Goal: Task Accomplishment & Management: Manage account settings

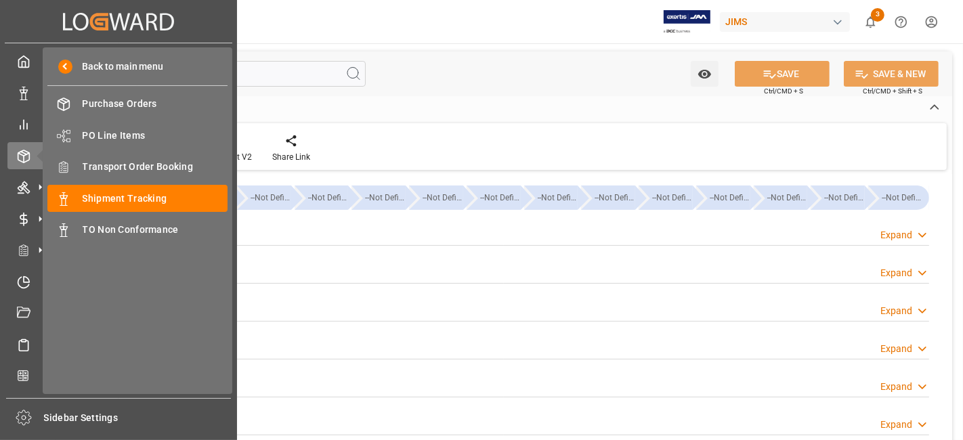
scroll to position [180, 0]
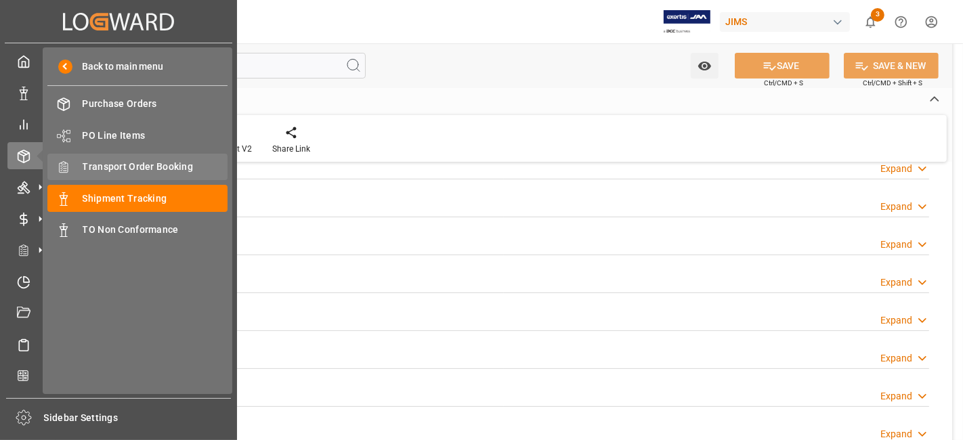
click at [158, 158] on div "Transport Order Booking Transport Order Booking" at bounding box center [137, 167] width 180 height 26
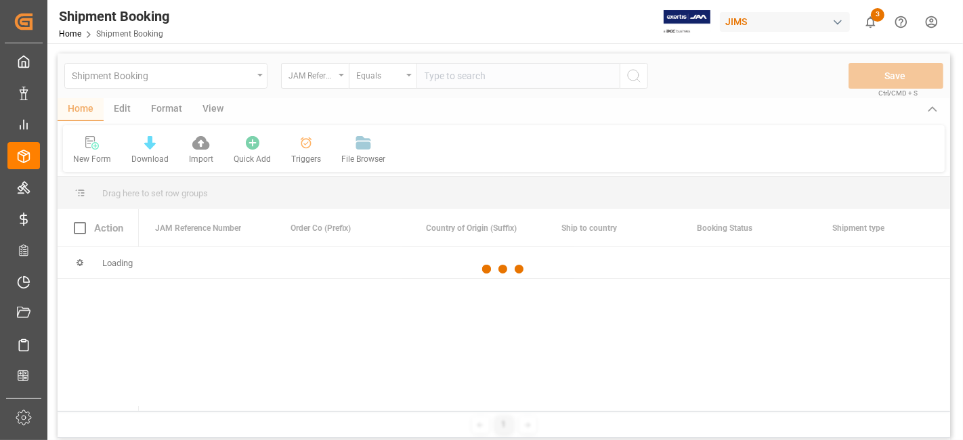
click at [456, 82] on div at bounding box center [504, 269] width 893 height 432
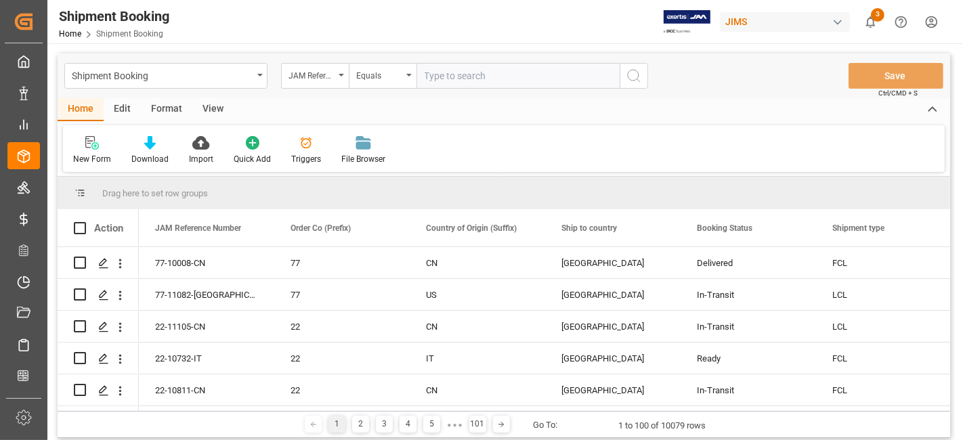
click at [449, 79] on input "text" at bounding box center [517, 76] width 203 height 26
paste input "77-11232-[GEOGRAPHIC_DATA]"
type input "77-11232-[GEOGRAPHIC_DATA]"
click at [644, 76] on button "search button" at bounding box center [634, 76] width 28 height 26
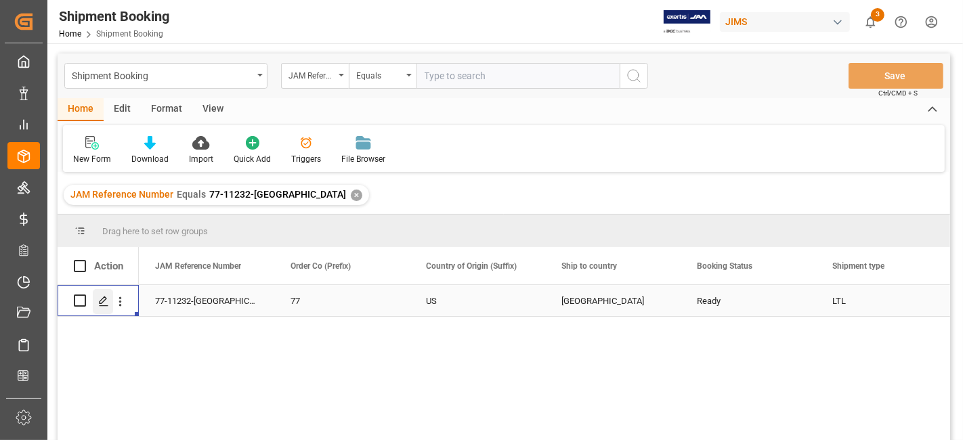
click at [106, 306] on icon "Press SPACE to select this row." at bounding box center [103, 301] width 11 height 11
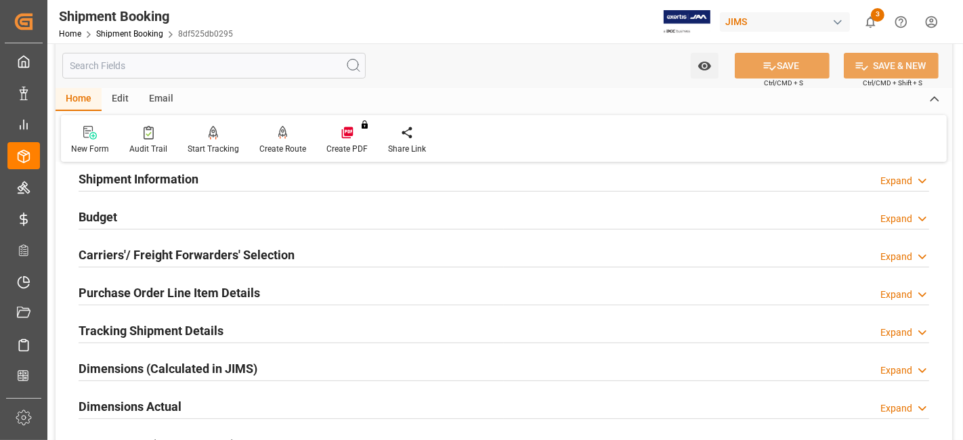
scroll to position [150, 0]
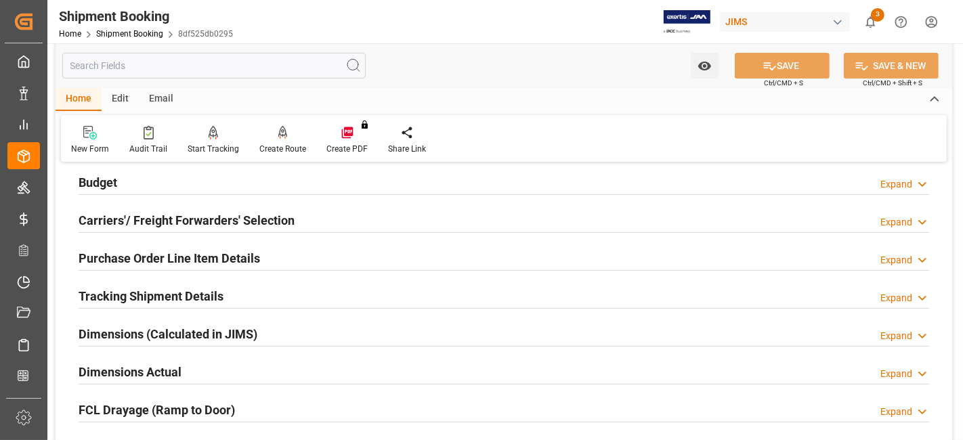
click at [207, 392] on div "FCL Drayage (Ramp to Door) Expand" at bounding box center [504, 410] width 870 height 38
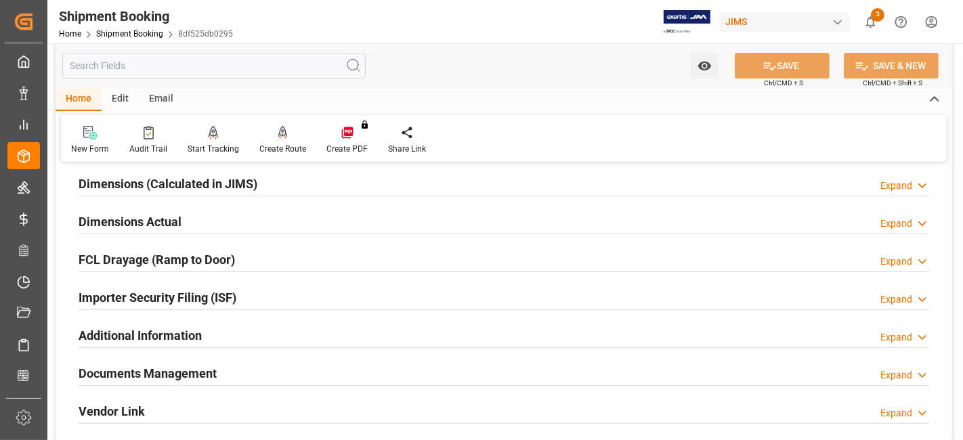
click at [155, 372] on h2 "Documents Management" at bounding box center [148, 373] width 138 height 18
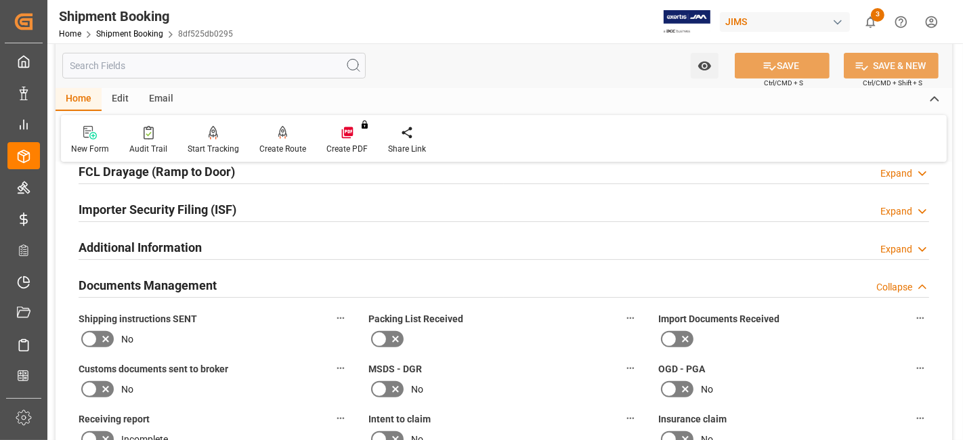
scroll to position [391, 0]
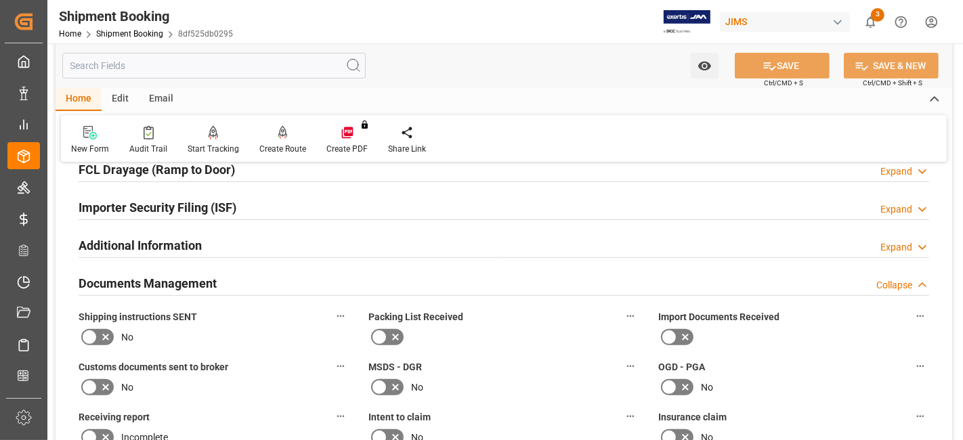
click at [100, 331] on icon at bounding box center [106, 337] width 16 height 16
click at [0, 0] on input "checkbox" at bounding box center [0, 0] width 0 height 0
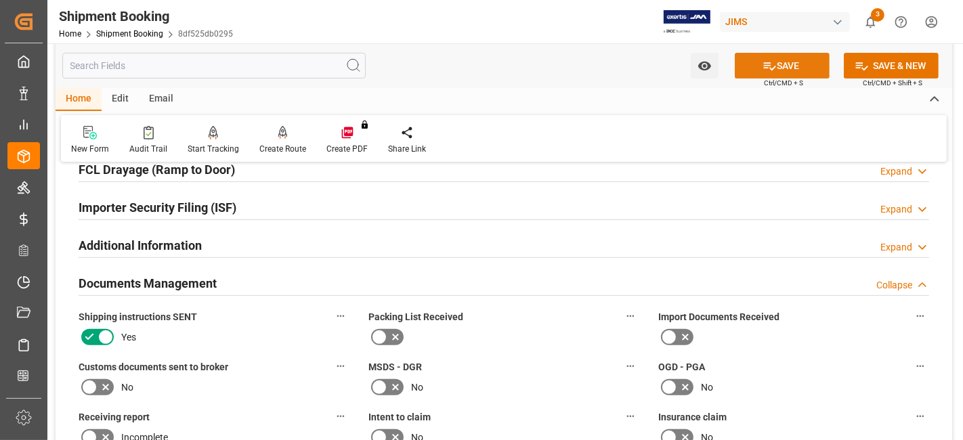
click at [750, 72] on button "SAVE" at bounding box center [782, 66] width 95 height 26
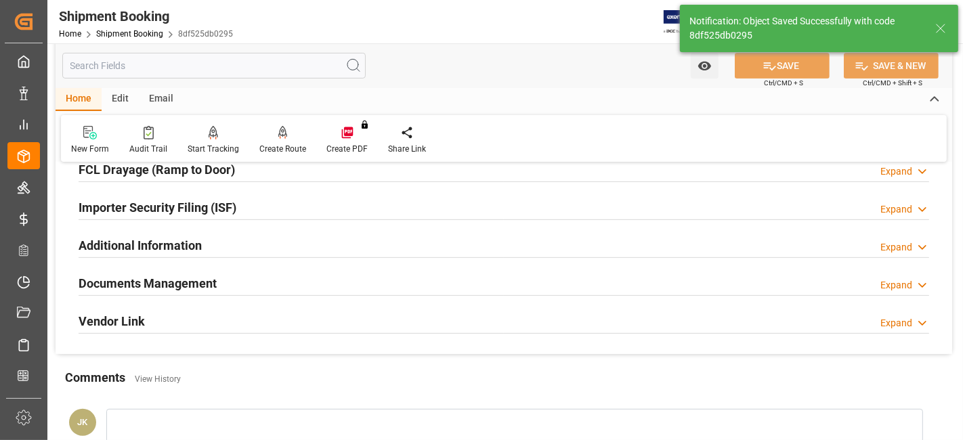
click at [183, 283] on h2 "Documents Management" at bounding box center [148, 283] width 138 height 18
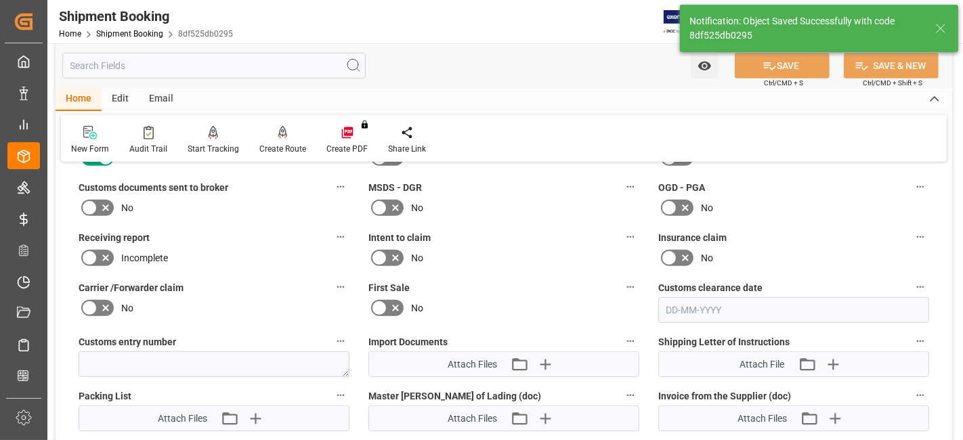
scroll to position [572, 0]
click at [545, 360] on icon "button" at bounding box center [544, 363] width 13 height 13
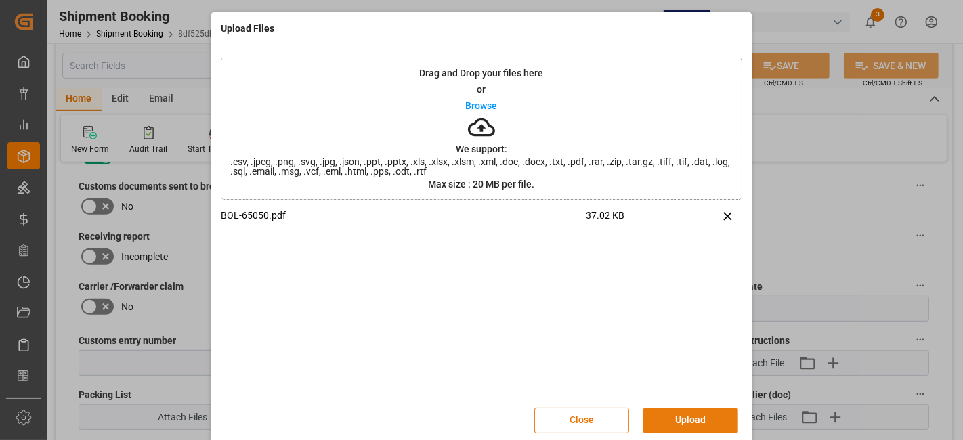
click at [697, 414] on button "Upload" at bounding box center [690, 421] width 95 height 26
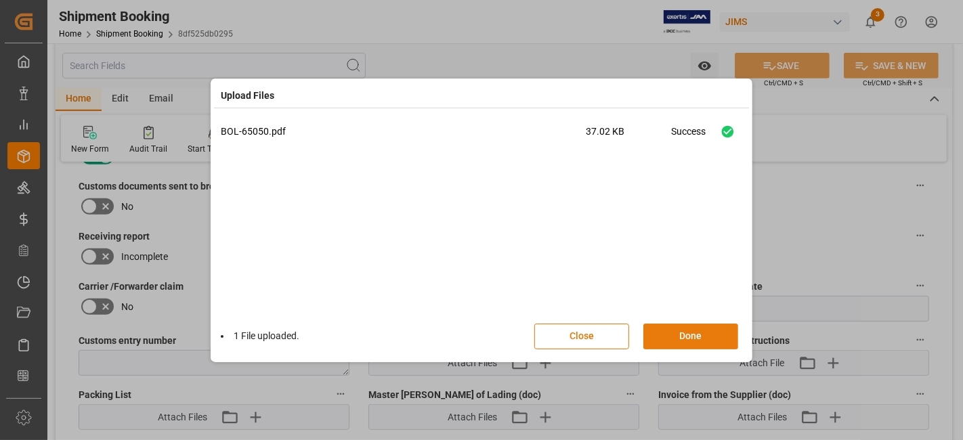
click at [683, 339] on button "Done" at bounding box center [690, 337] width 95 height 26
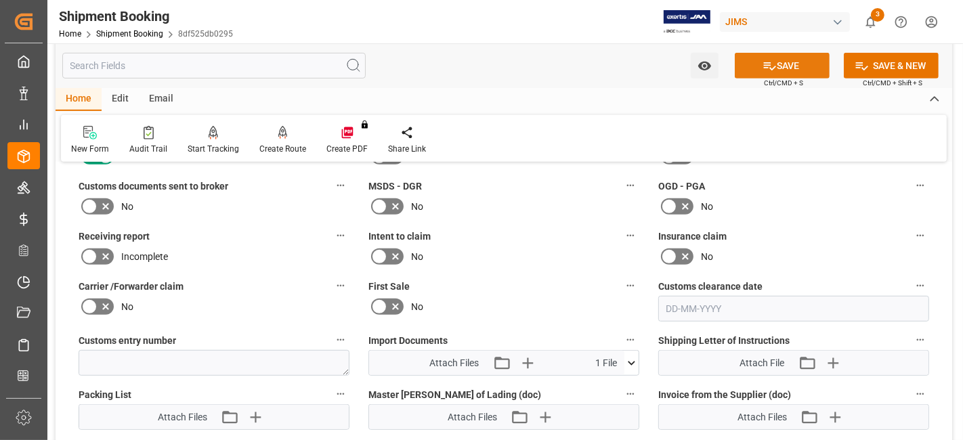
click at [754, 65] on button "SAVE" at bounding box center [782, 66] width 95 height 26
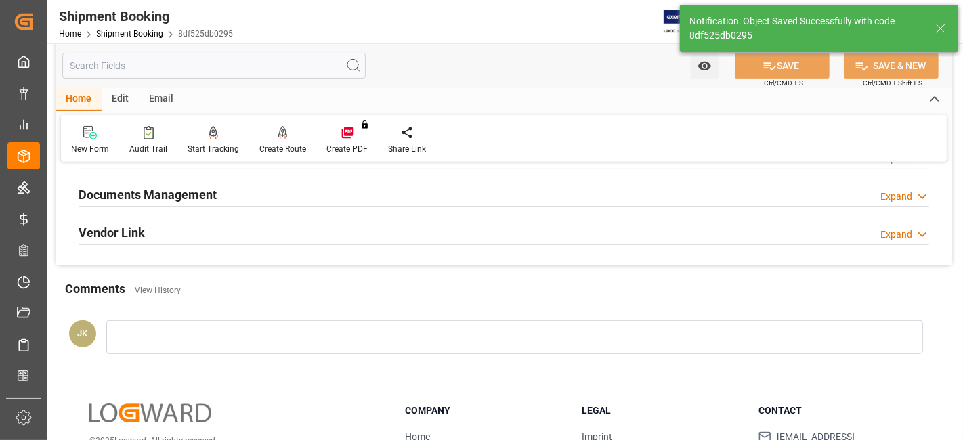
scroll to position [451, 0]
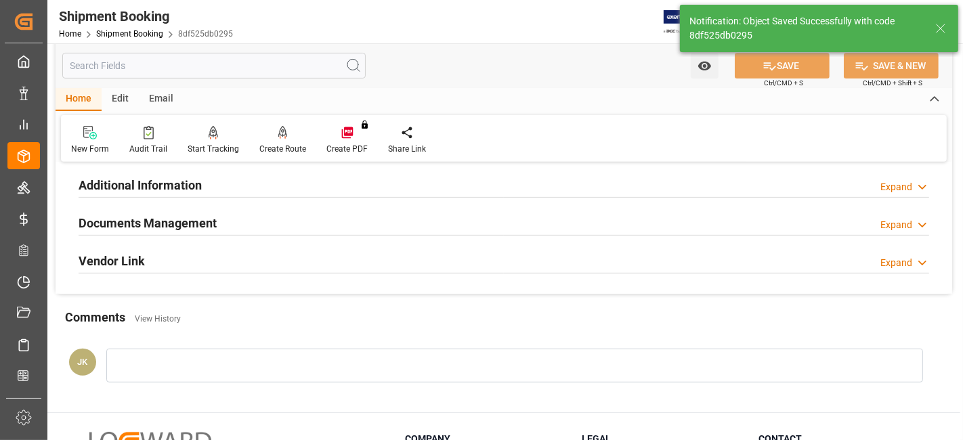
click at [217, 222] on div "Documents Management Expand" at bounding box center [504, 222] width 851 height 26
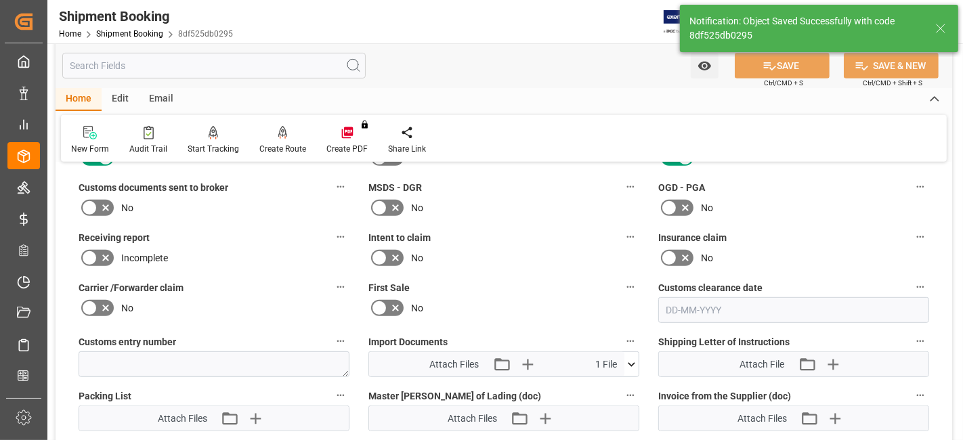
scroll to position [572, 0]
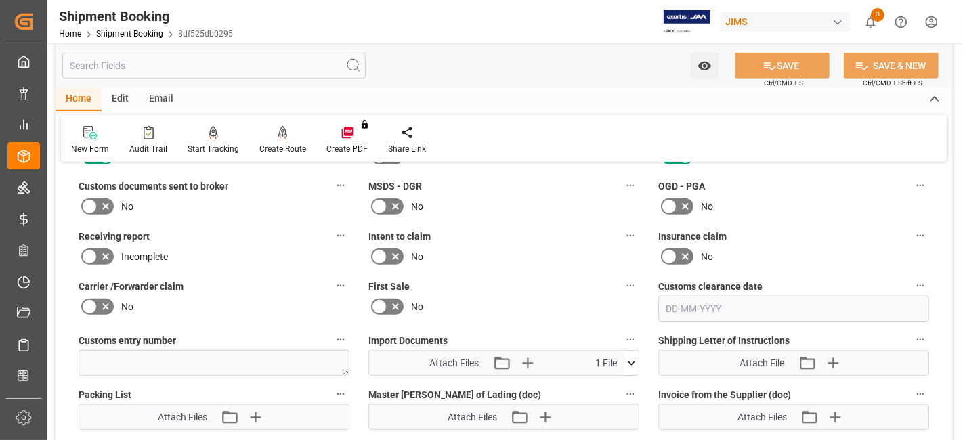
click at [634, 362] on icon at bounding box center [631, 363] width 14 height 14
click at [609, 386] on icon at bounding box center [609, 388] width 8 height 11
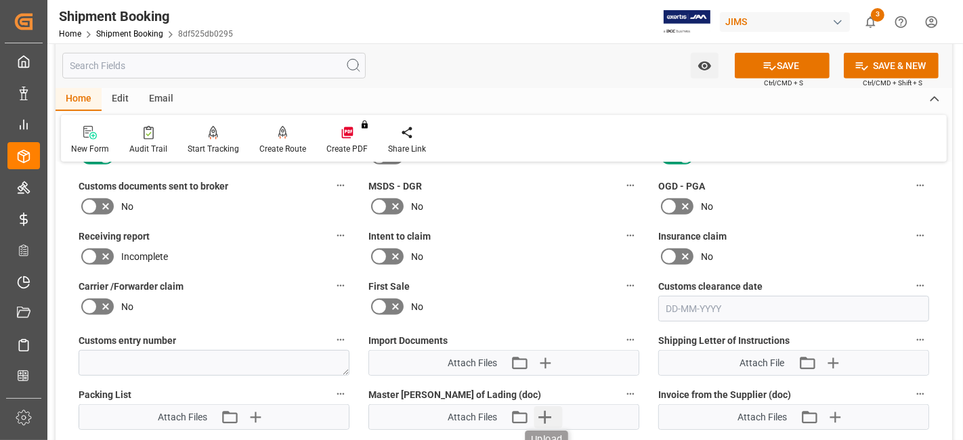
click at [541, 412] on icon "button" at bounding box center [545, 417] width 22 height 22
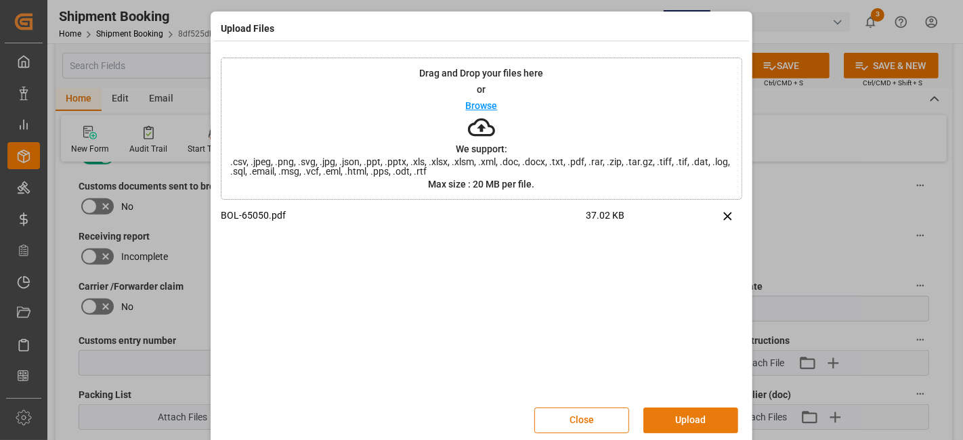
click at [683, 420] on button "Upload" at bounding box center [690, 421] width 95 height 26
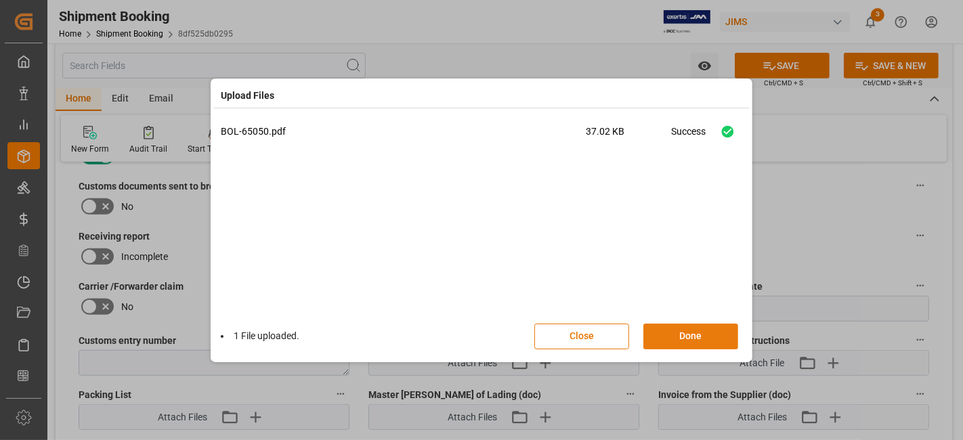
click at [683, 337] on button "Done" at bounding box center [690, 337] width 95 height 26
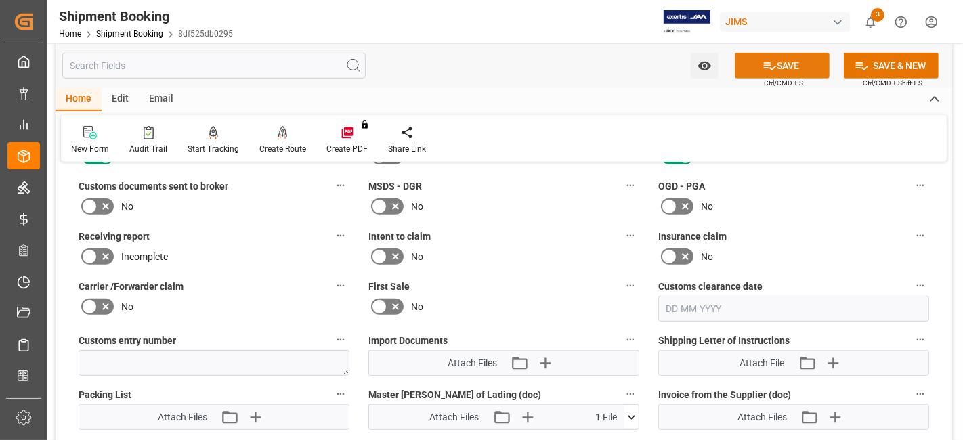
click at [752, 66] on button "SAVE" at bounding box center [782, 66] width 95 height 26
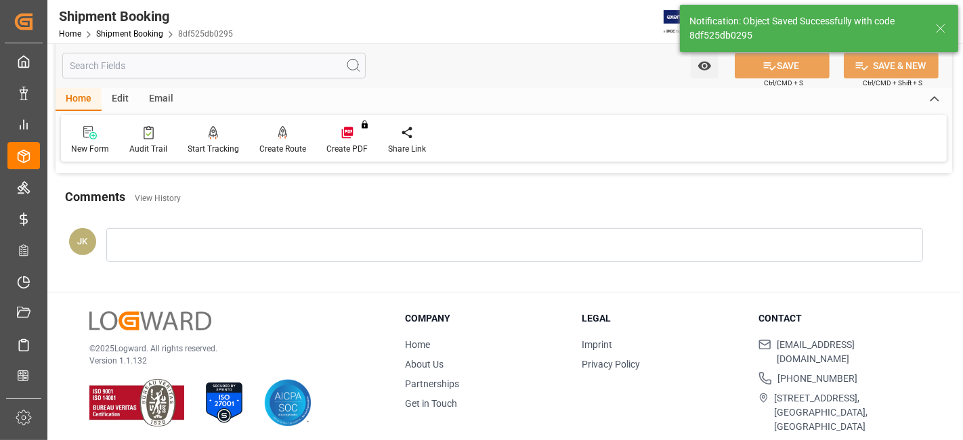
click at [525, 312] on h3 "Company" at bounding box center [485, 319] width 160 height 14
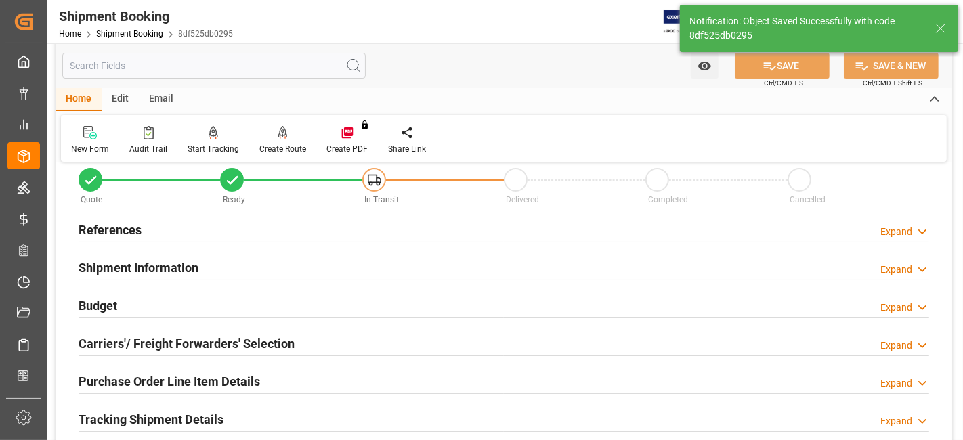
scroll to position [30, 0]
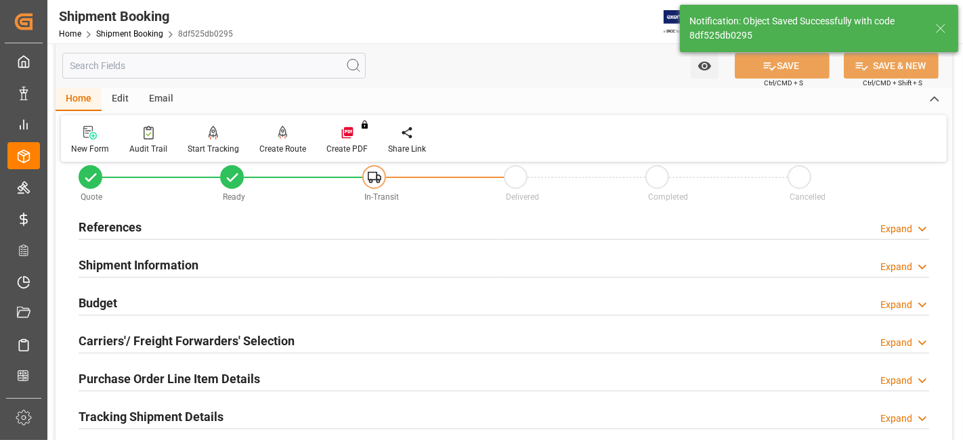
click at [336, 259] on div "Shipment Information Expand" at bounding box center [504, 264] width 851 height 26
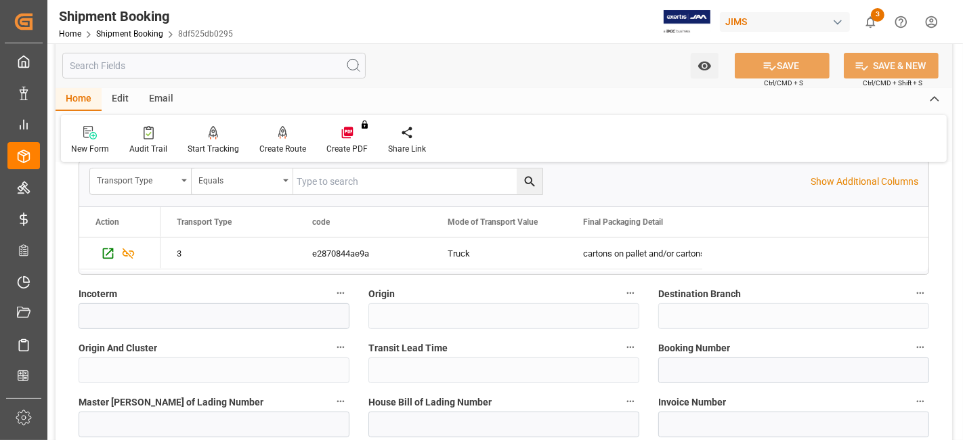
scroll to position [421, 0]
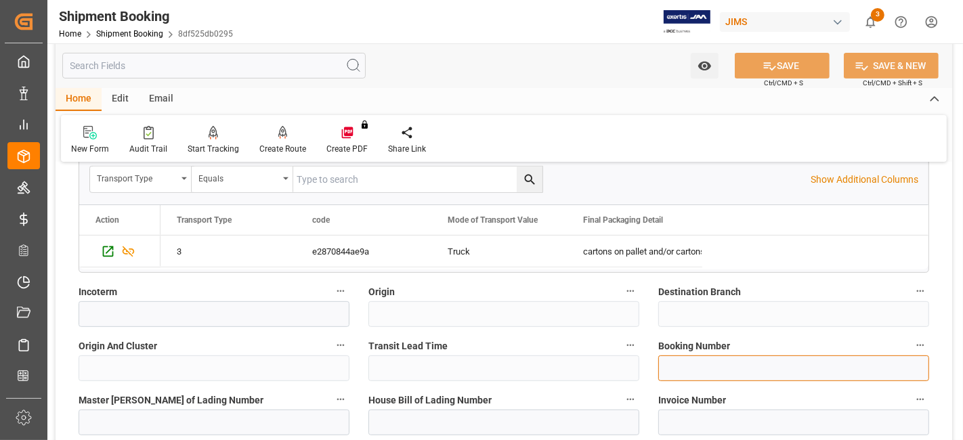
drag, startPoint x: 673, startPoint y: 368, endPoint x: 715, endPoint y: 339, distance: 51.1
click at [673, 368] on input at bounding box center [793, 369] width 271 height 26
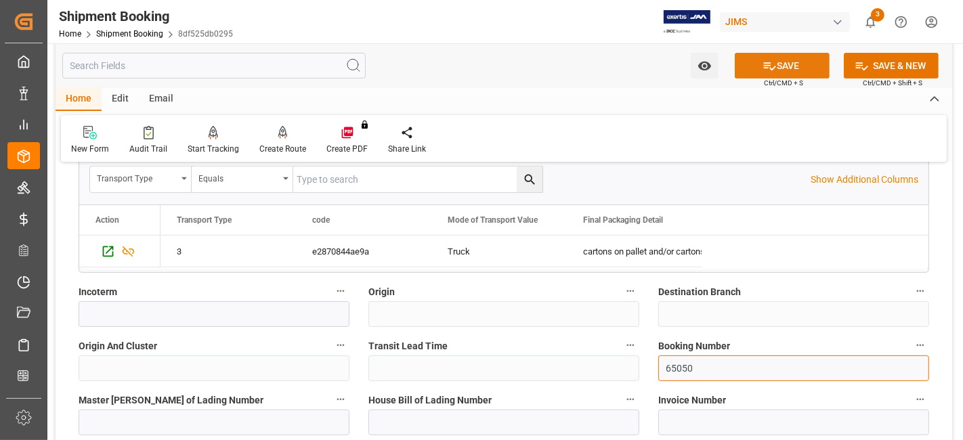
type input "65050"
click at [746, 68] on button "SAVE" at bounding box center [782, 66] width 95 height 26
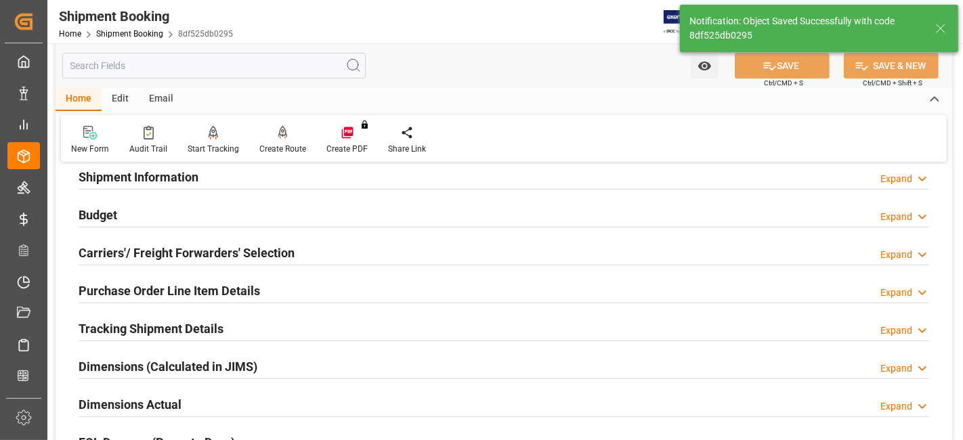
scroll to position [120, 0]
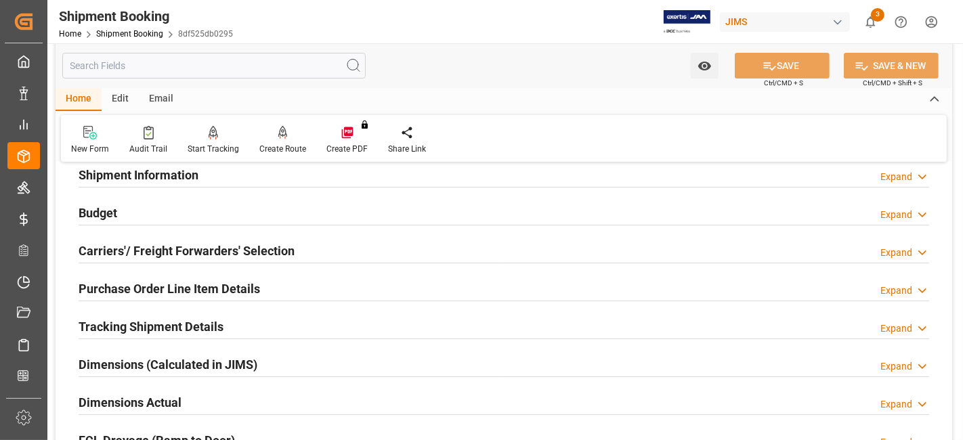
click at [159, 209] on div "Budget Expand" at bounding box center [504, 212] width 851 height 26
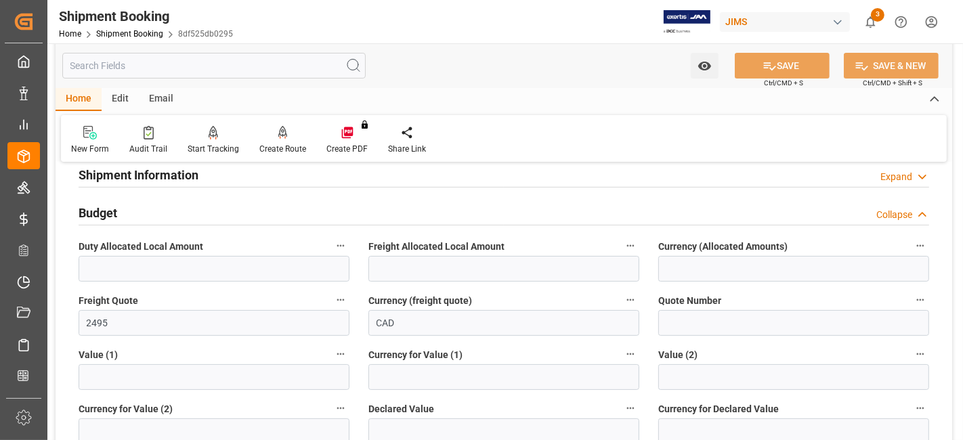
click at [159, 209] on div "Budget Collapse" at bounding box center [504, 212] width 851 height 26
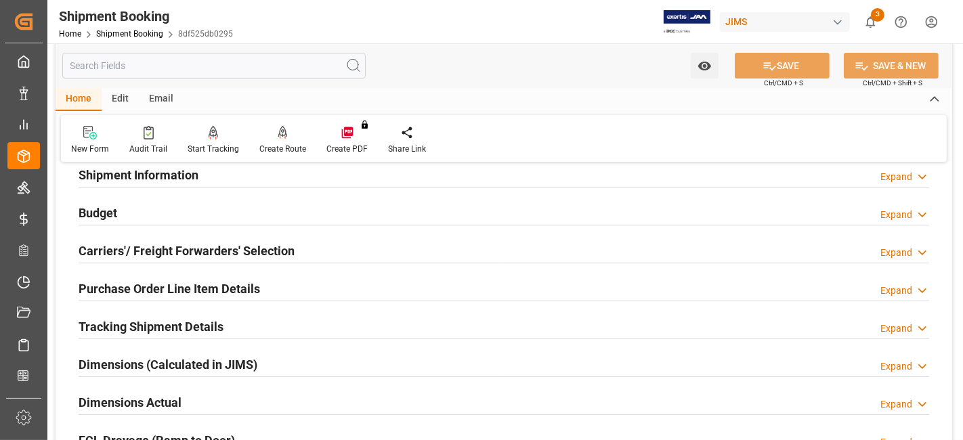
click at [126, 217] on div "Budget Expand" at bounding box center [504, 212] width 851 height 26
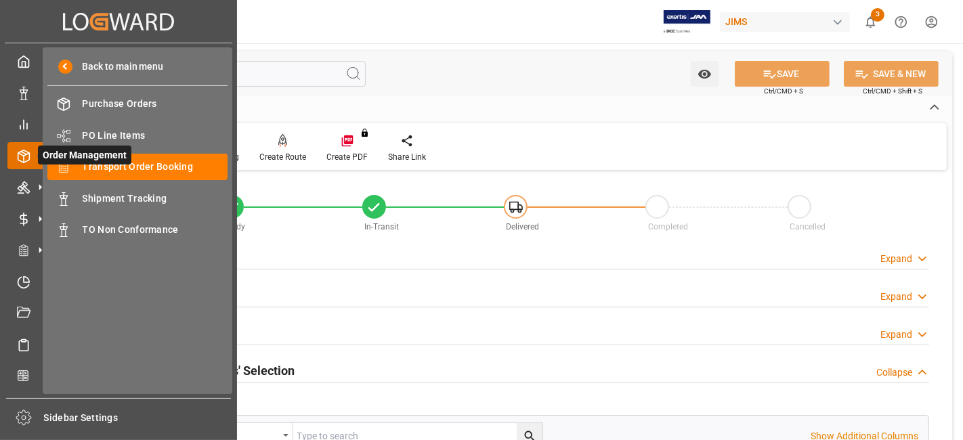
scroll to position [421, 0]
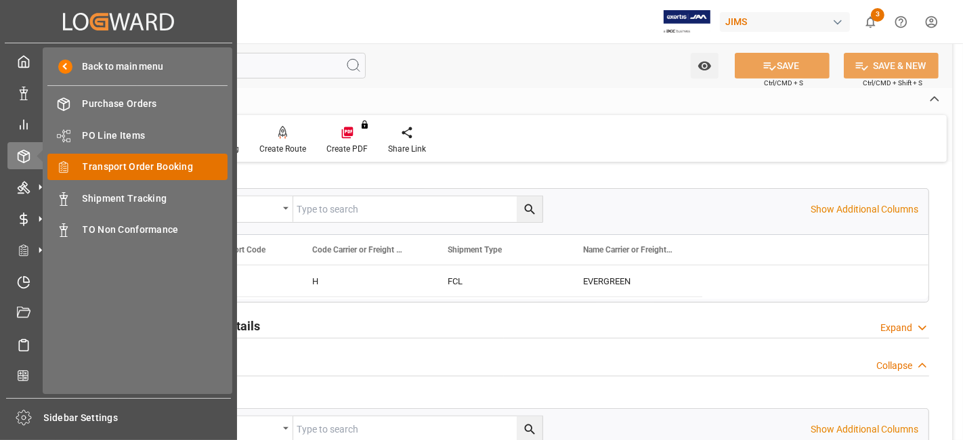
click at [159, 168] on span "Transport Order Booking" at bounding box center [156, 167] width 146 height 14
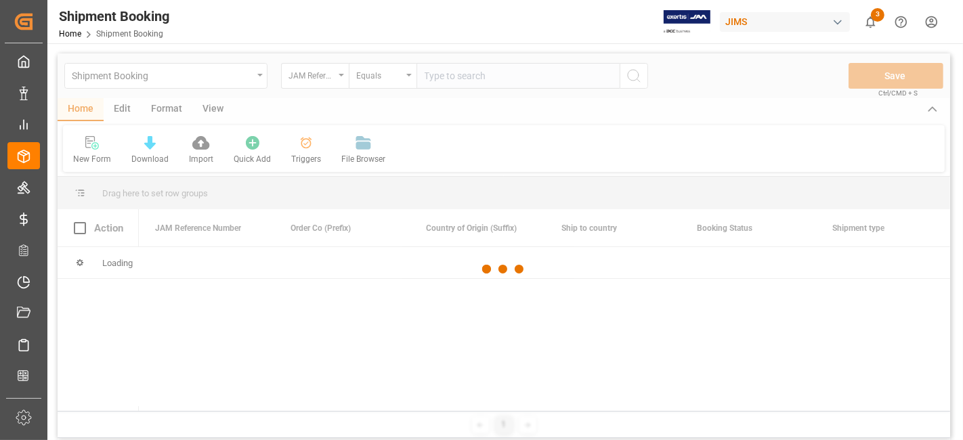
click at [439, 80] on div at bounding box center [504, 269] width 893 height 432
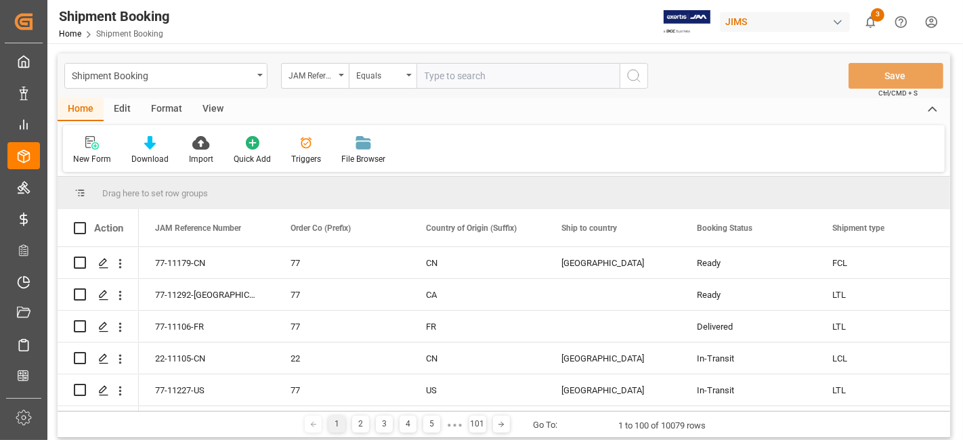
click at [444, 82] on input "text" at bounding box center [517, 76] width 203 height 26
paste input "77-11232-[GEOGRAPHIC_DATA]"
type input "77-11232-[GEOGRAPHIC_DATA]"
click at [644, 80] on button "search button" at bounding box center [634, 76] width 28 height 26
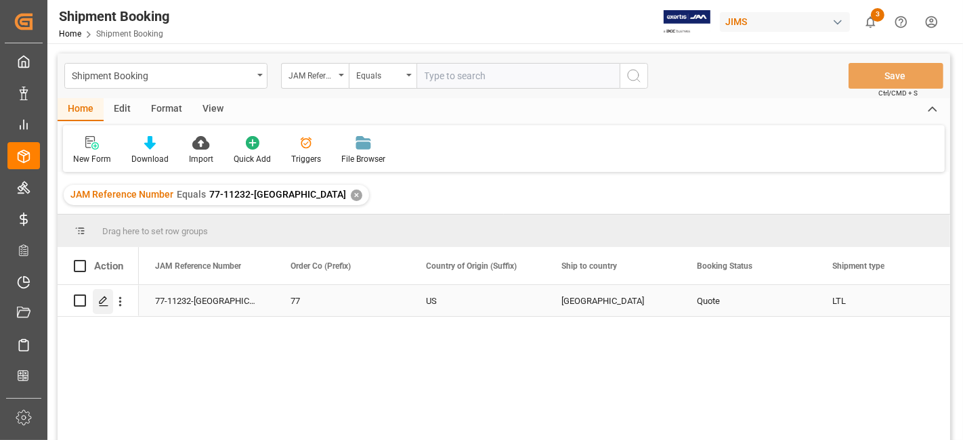
click at [106, 301] on icon "Press SPACE to select this row." at bounding box center [103, 301] width 11 height 11
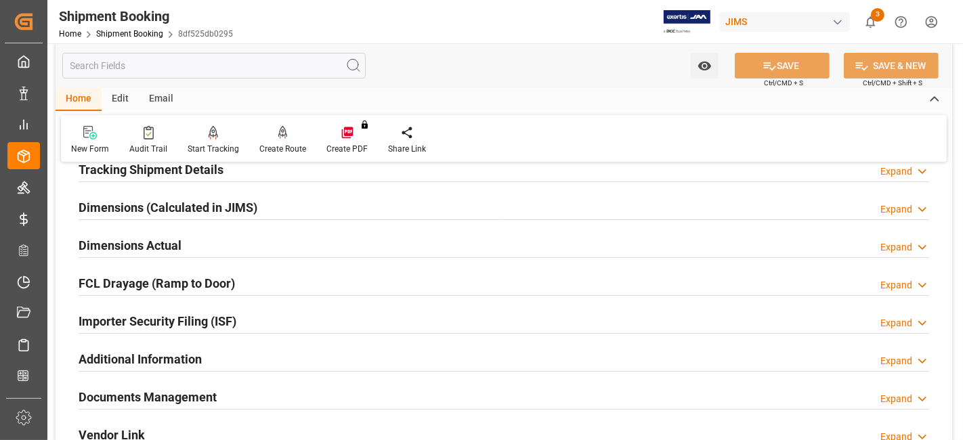
scroll to position [301, 0]
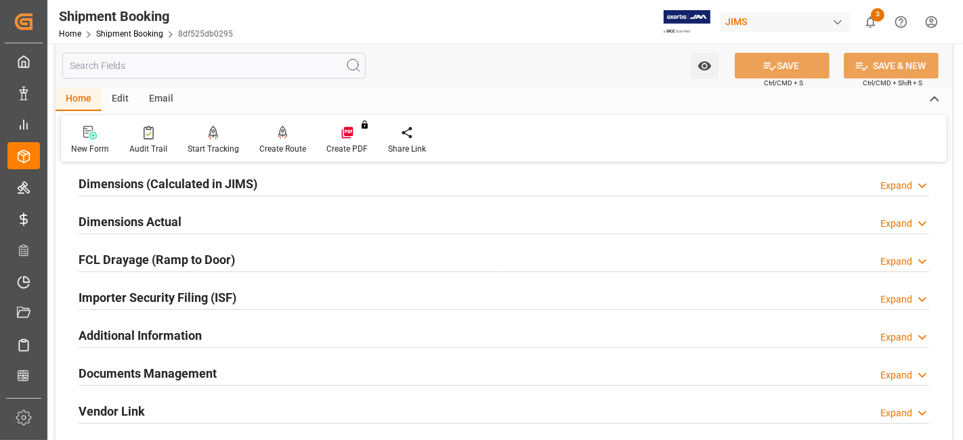
click at [150, 376] on h2 "Documents Management" at bounding box center [148, 373] width 138 height 18
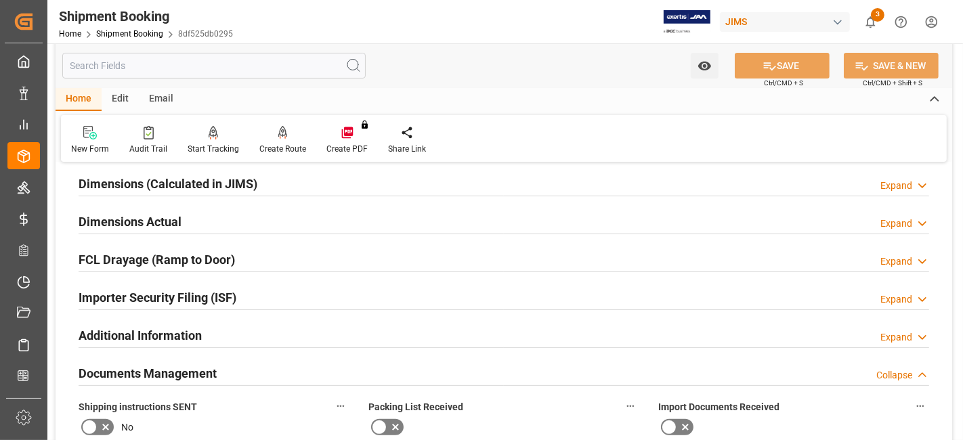
click at [194, 255] on h2 "FCL Drayage (Ramp to Door)" at bounding box center [157, 260] width 156 height 18
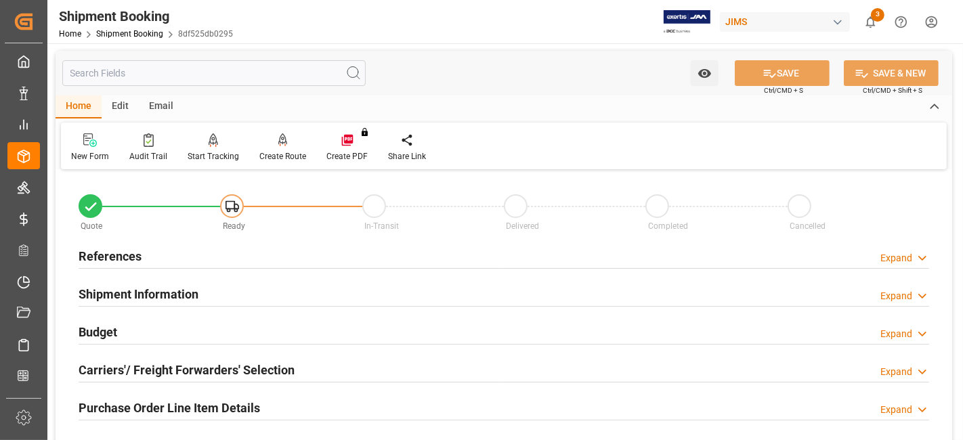
scroll to position [0, 0]
click at [156, 257] on div "References Expand" at bounding box center [504, 256] width 851 height 26
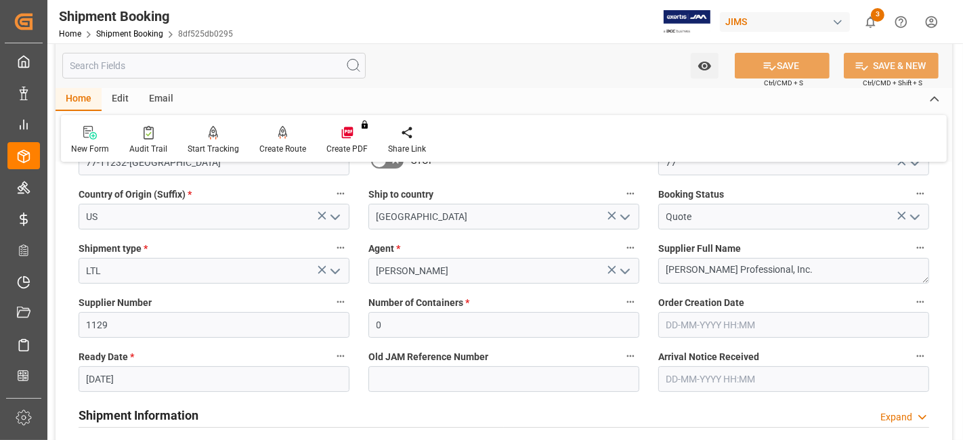
scroll to position [180, 0]
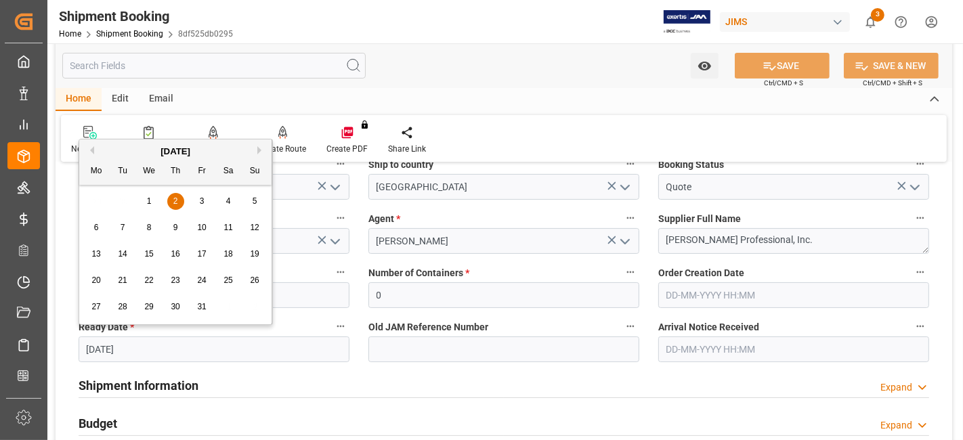
click at [148, 347] on input "02-10-2025" at bounding box center [214, 350] width 271 height 26
click at [93, 148] on button "Previous Month" at bounding box center [90, 150] width 8 height 8
click at [96, 305] on span "29" at bounding box center [95, 306] width 9 height 9
type input "[DATE]"
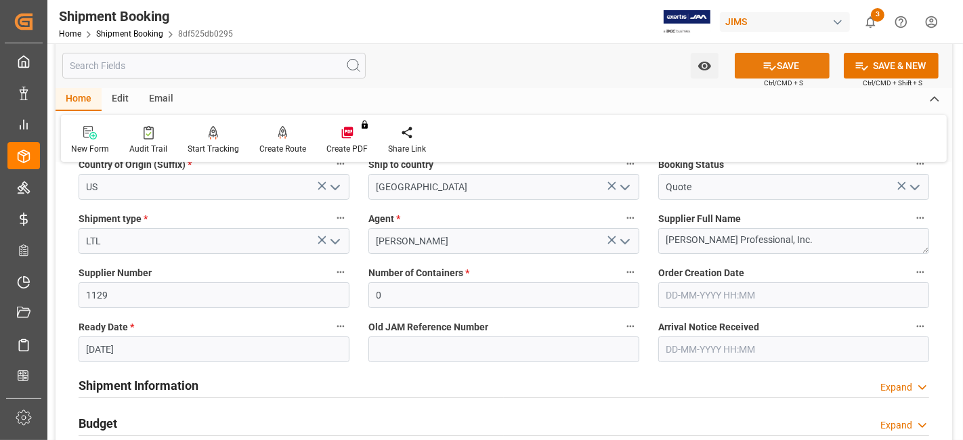
click at [763, 69] on icon at bounding box center [770, 66] width 14 height 14
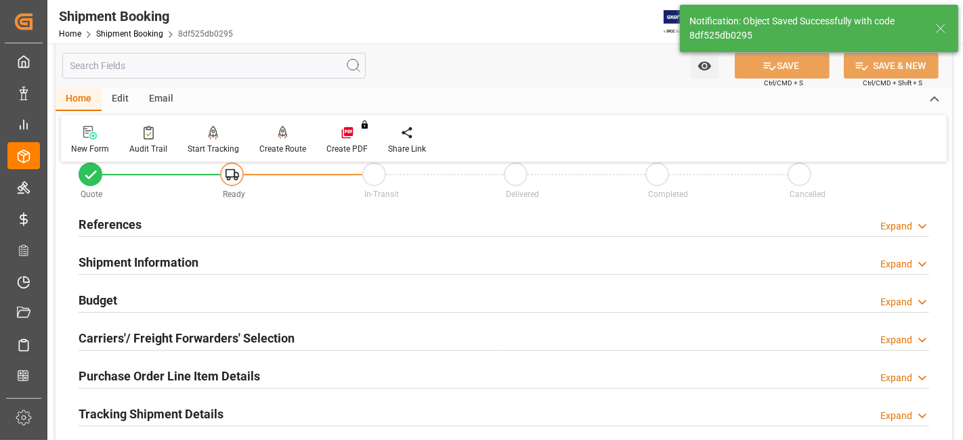
scroll to position [30, 0]
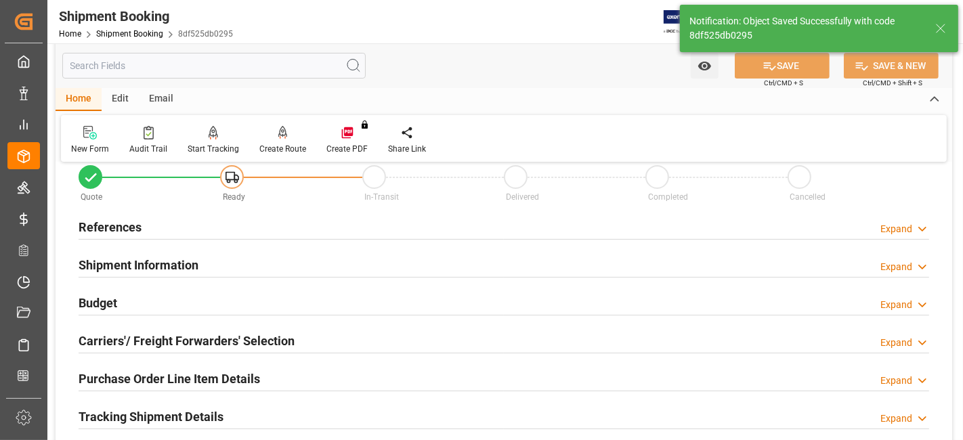
click at [133, 265] on h2 "Shipment Information" at bounding box center [139, 265] width 120 height 18
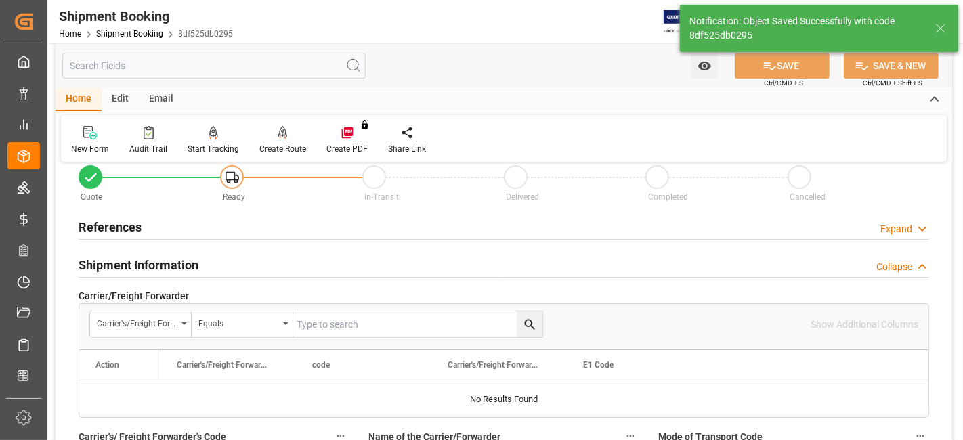
click at [133, 265] on h2 "Shipment Information" at bounding box center [139, 265] width 120 height 18
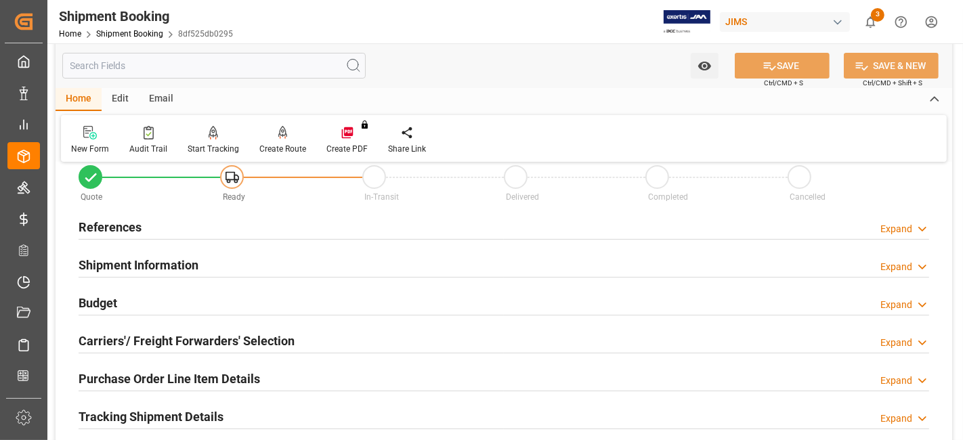
click at [123, 298] on div "Budget Expand" at bounding box center [504, 302] width 851 height 26
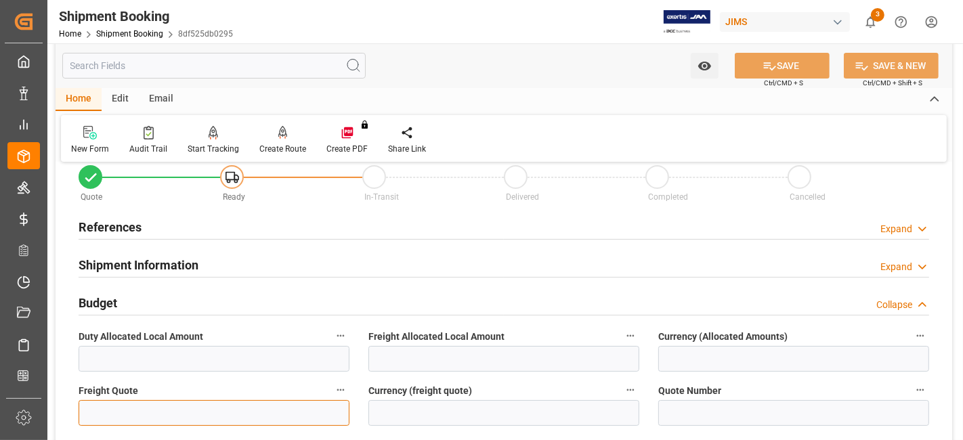
click at [128, 402] on input "text" at bounding box center [214, 413] width 271 height 26
type input "2495"
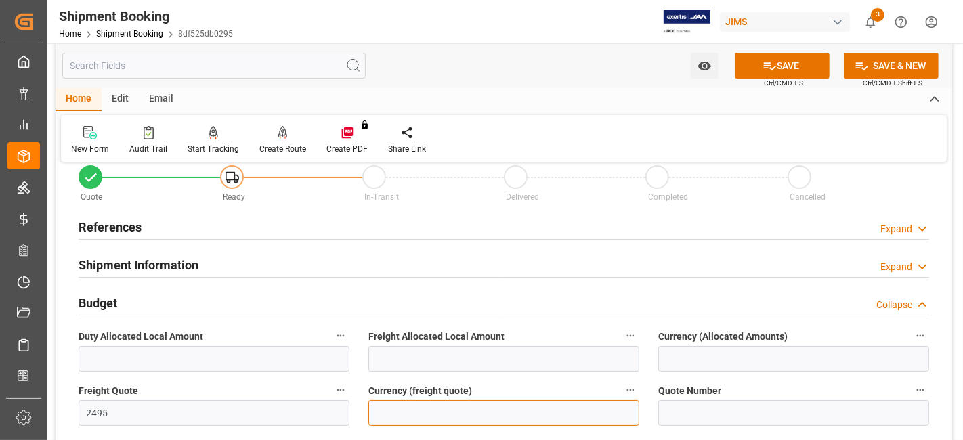
click at [416, 414] on input at bounding box center [503, 413] width 271 height 26
type input "CAD"
click at [746, 59] on button "SAVE" at bounding box center [782, 66] width 95 height 26
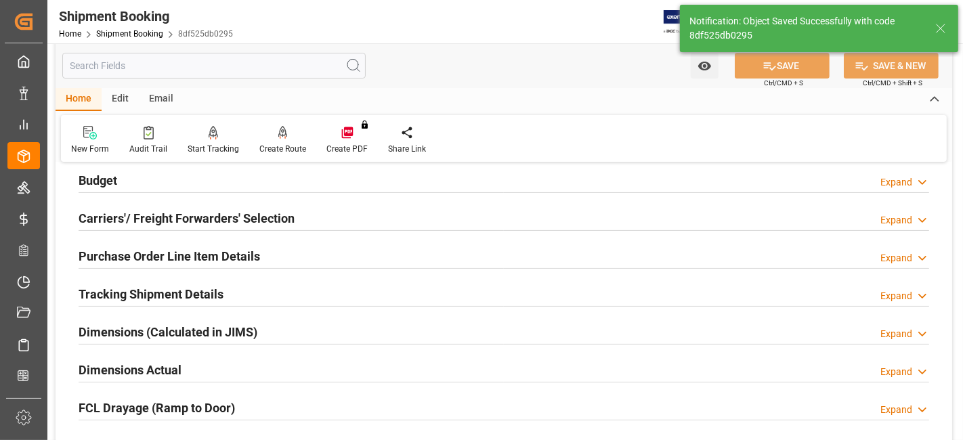
scroll to position [150, 0]
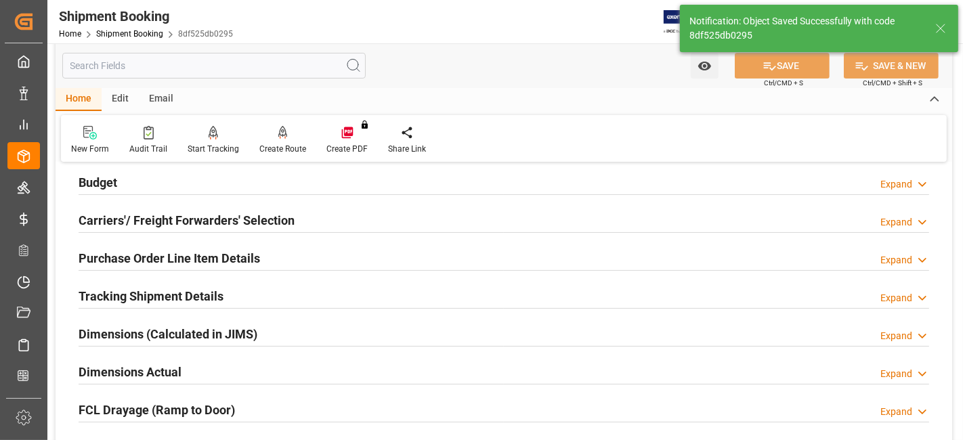
click at [150, 221] on h2 "Carriers'/ Freight Forwarders' Selection" at bounding box center [187, 220] width 216 height 18
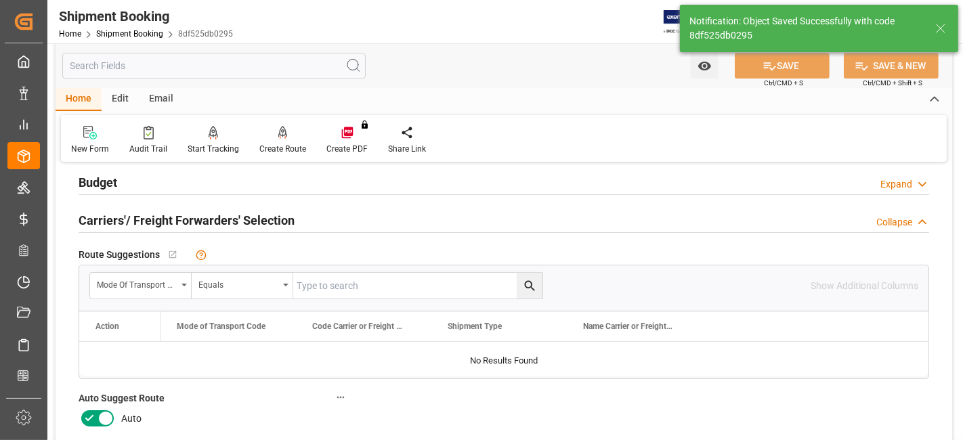
click at [150, 221] on h2 "Carriers'/ Freight Forwarders' Selection" at bounding box center [187, 220] width 216 height 18
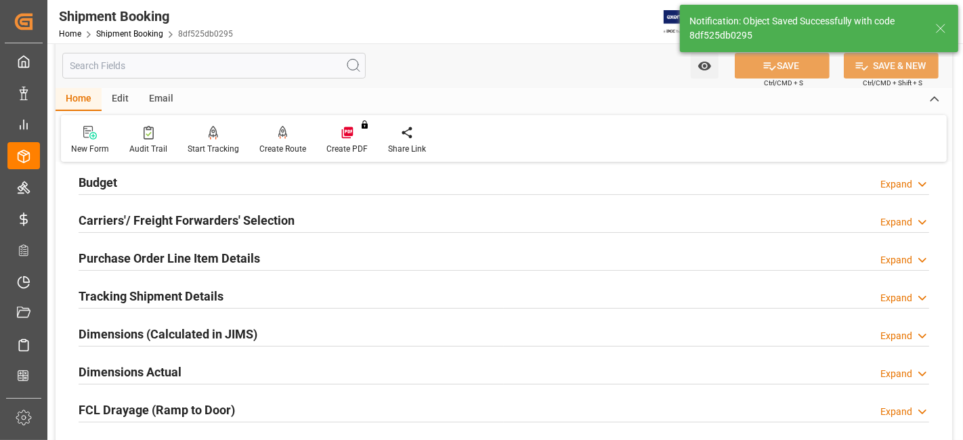
click at [150, 221] on h2 "Carriers'/ Freight Forwarders' Selection" at bounding box center [187, 220] width 216 height 18
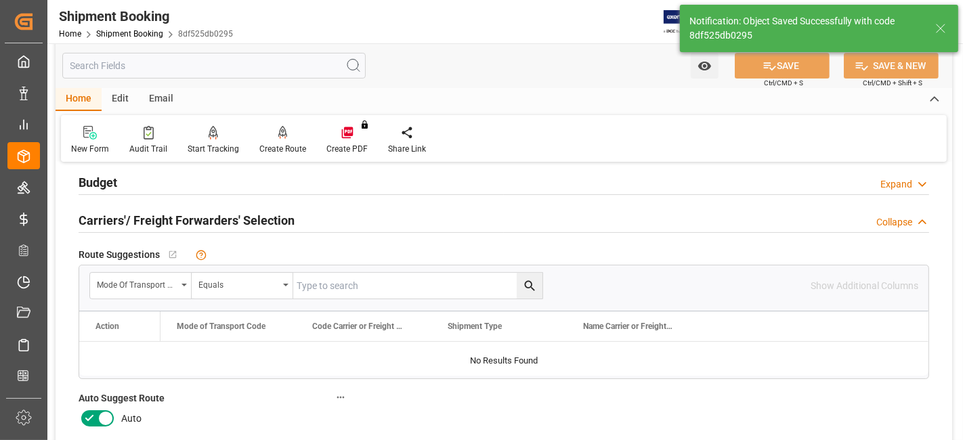
click at [93, 414] on icon at bounding box center [89, 418] width 16 height 16
click at [0, 0] on input "checkbox" at bounding box center [0, 0] width 0 height 0
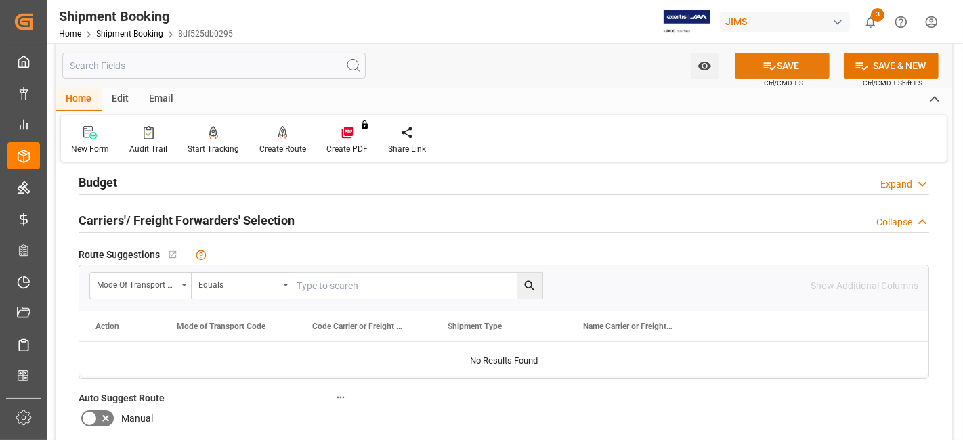
click at [779, 66] on button "SAVE" at bounding box center [782, 66] width 95 height 26
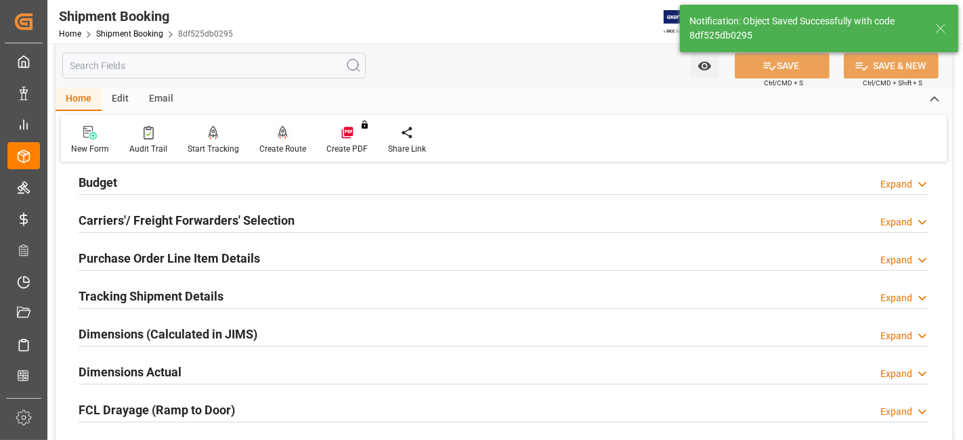
click at [286, 142] on div "Create Route" at bounding box center [282, 140] width 67 height 30
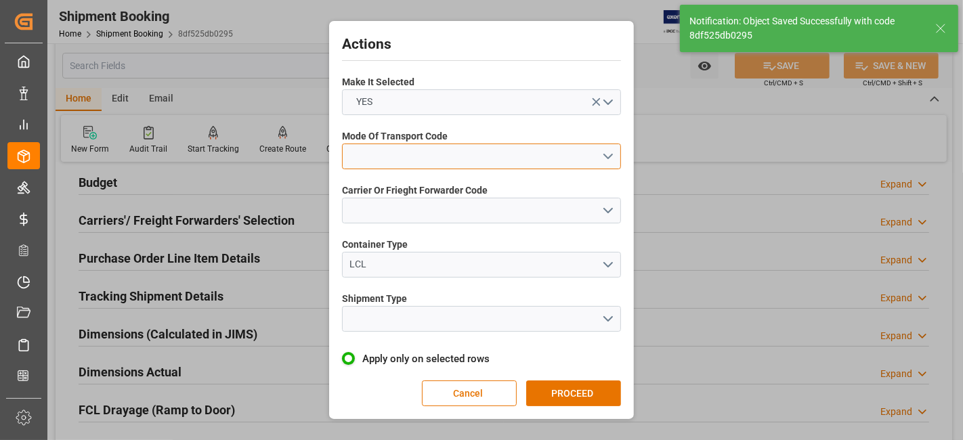
click at [608, 159] on button "open menu" at bounding box center [481, 157] width 279 height 26
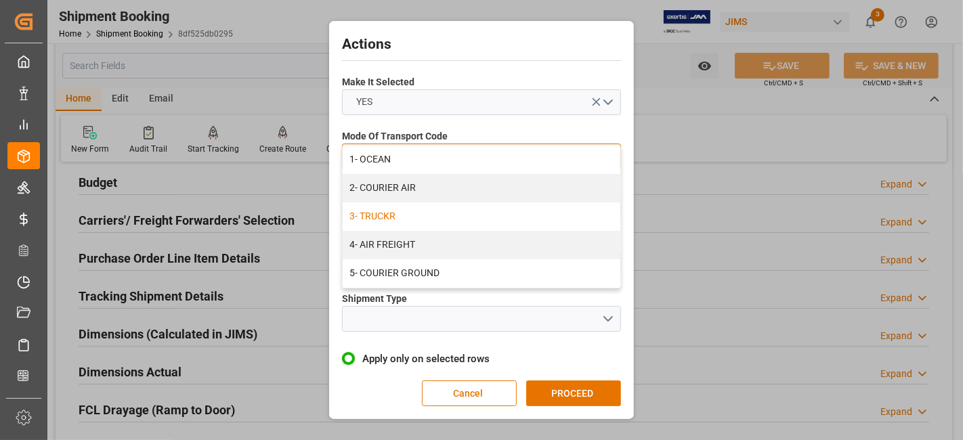
click at [524, 217] on div "3- TRUCKR" at bounding box center [482, 216] width 278 height 28
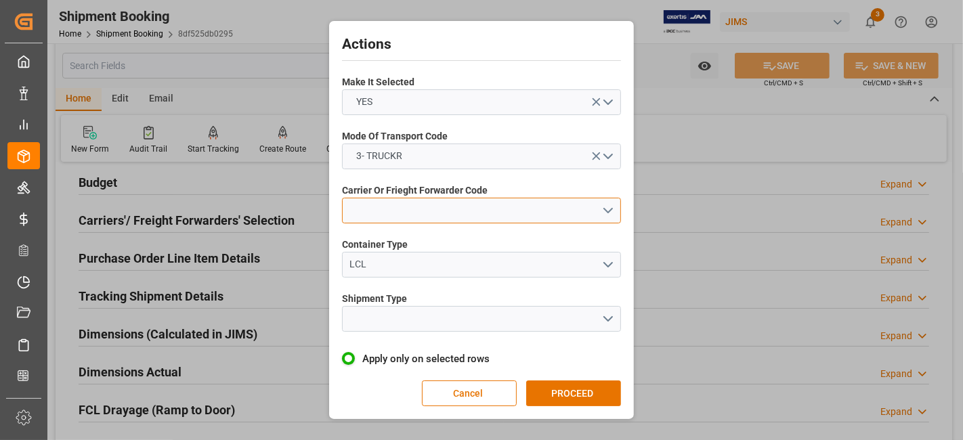
click at [602, 212] on button "open menu" at bounding box center [481, 211] width 279 height 26
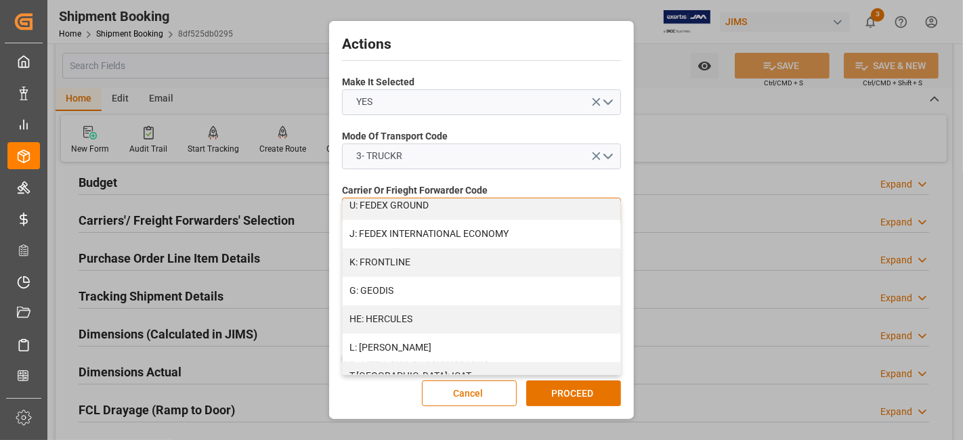
scroll to position [459, 0]
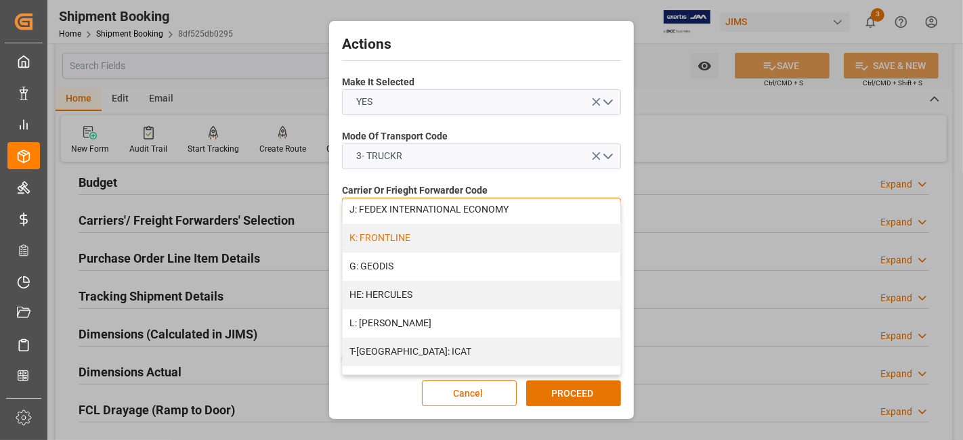
click at [452, 239] on div "K: FRONTLINE" at bounding box center [482, 238] width 278 height 28
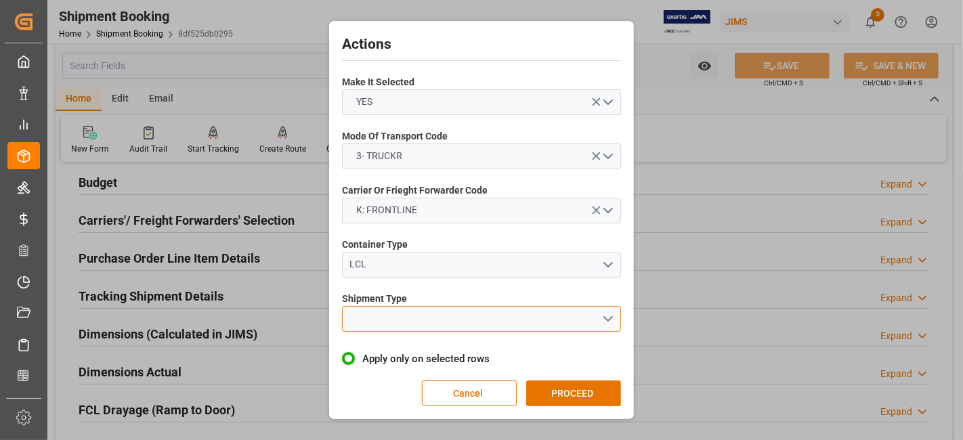
click at [601, 320] on button "open menu" at bounding box center [481, 319] width 279 height 26
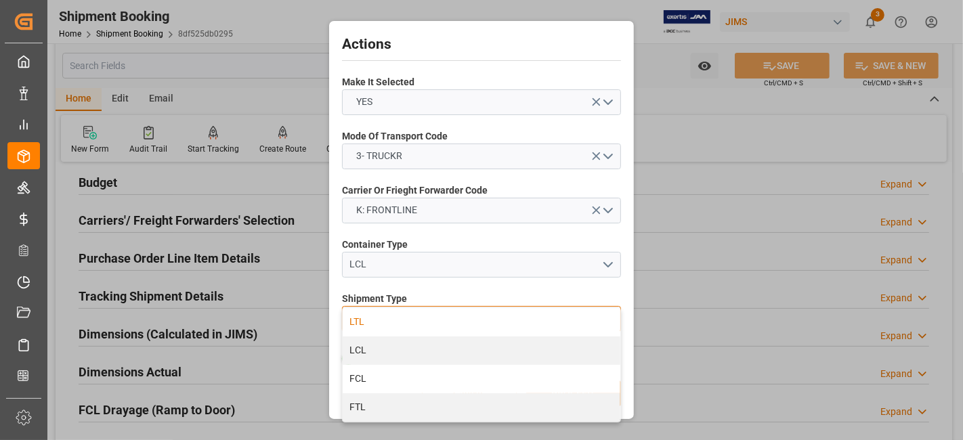
click at [423, 320] on div "LTL" at bounding box center [482, 322] width 278 height 28
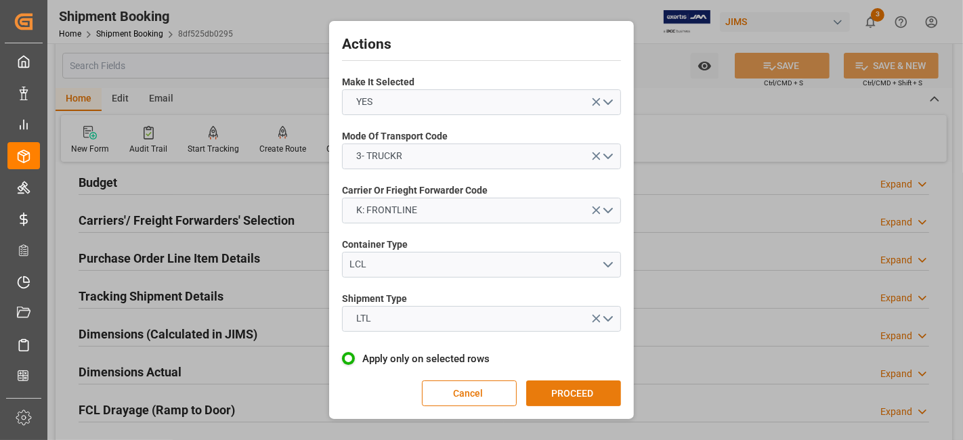
click at [574, 385] on button "PROCEED" at bounding box center [573, 394] width 95 height 26
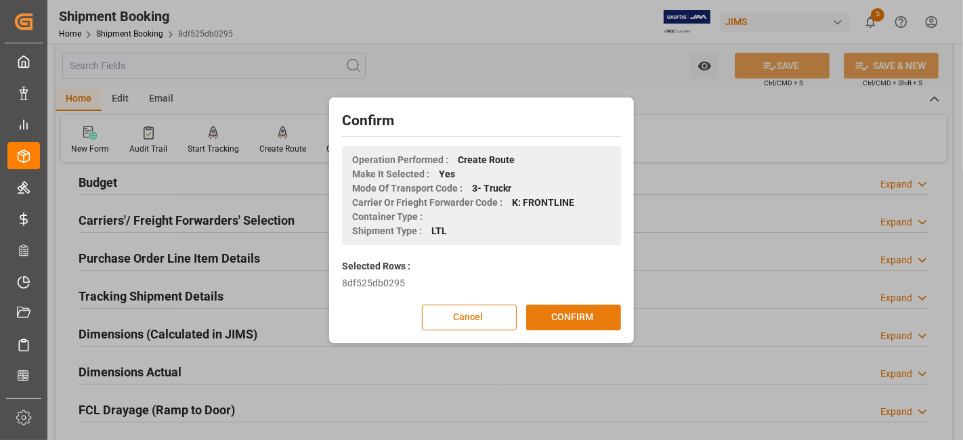
click at [559, 320] on button "CONFIRM" at bounding box center [573, 318] width 95 height 26
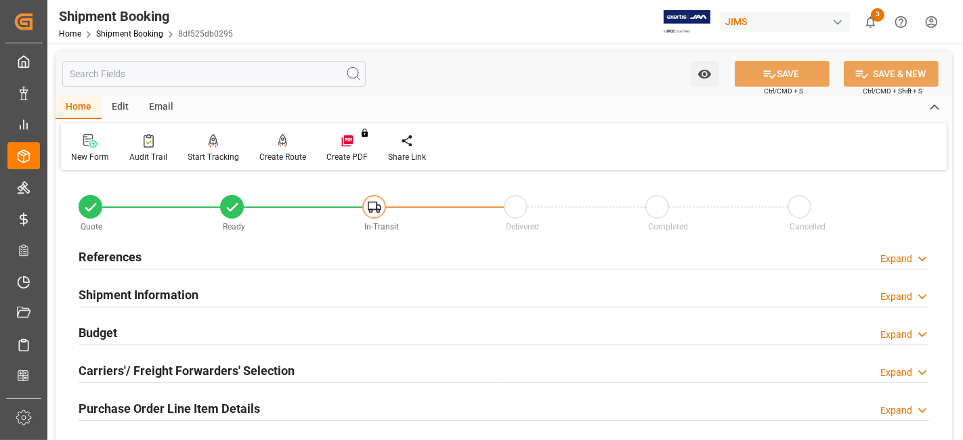
click at [205, 362] on h2 "Carriers'/ Freight Forwarders' Selection" at bounding box center [187, 371] width 216 height 18
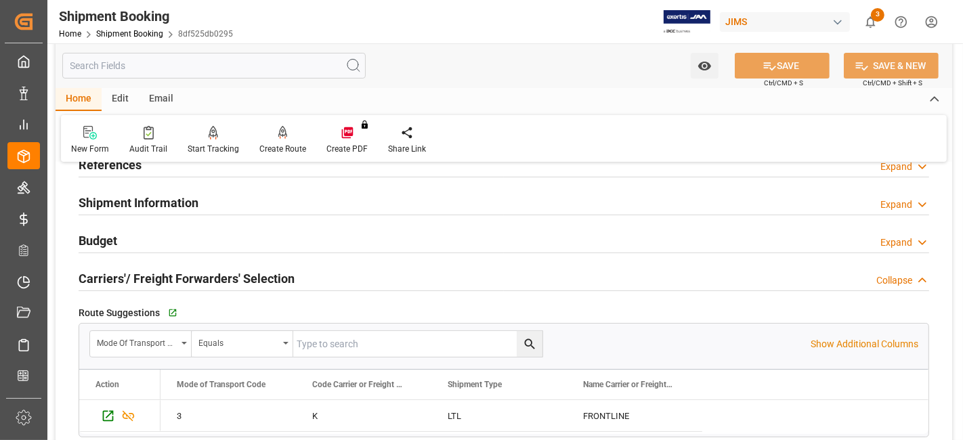
scroll to position [90, 0]
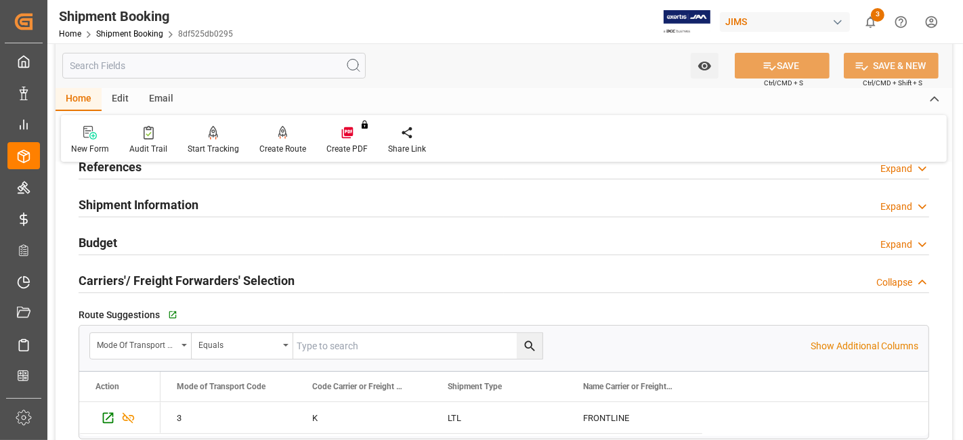
click at [124, 275] on h2 "Carriers'/ Freight Forwarders' Selection" at bounding box center [187, 281] width 216 height 18
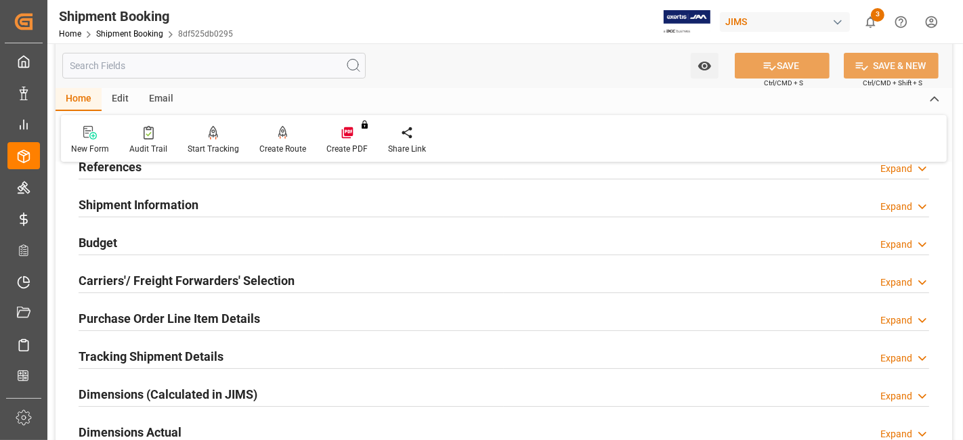
click at [121, 246] on div "Budget Expand" at bounding box center [504, 242] width 851 height 26
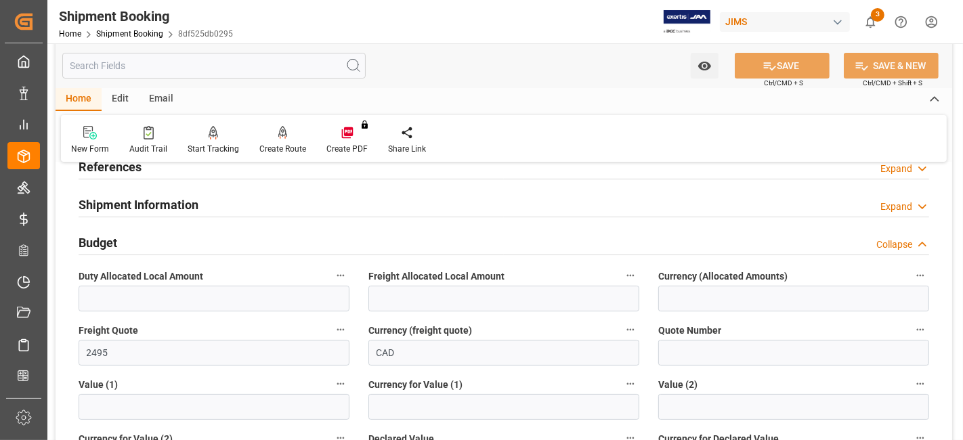
click at [120, 243] on div "Budget Collapse" at bounding box center [504, 242] width 851 height 26
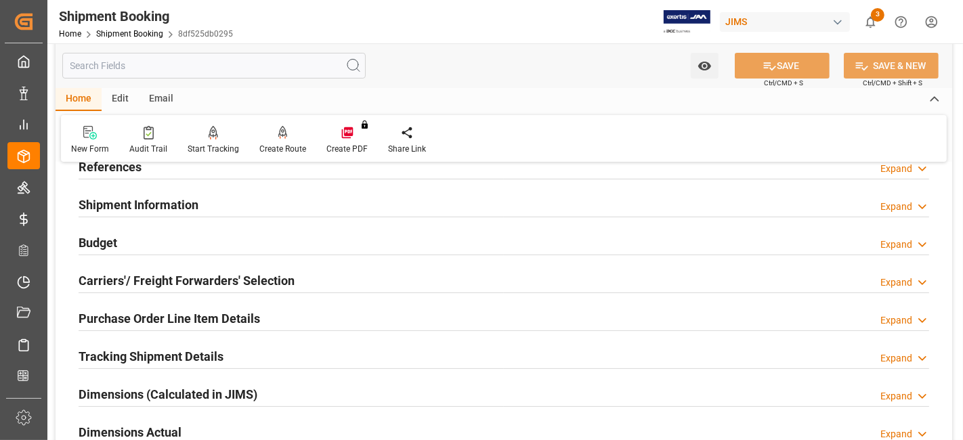
click at [144, 279] on h2 "Carriers'/ Freight Forwarders' Selection" at bounding box center [187, 281] width 216 height 18
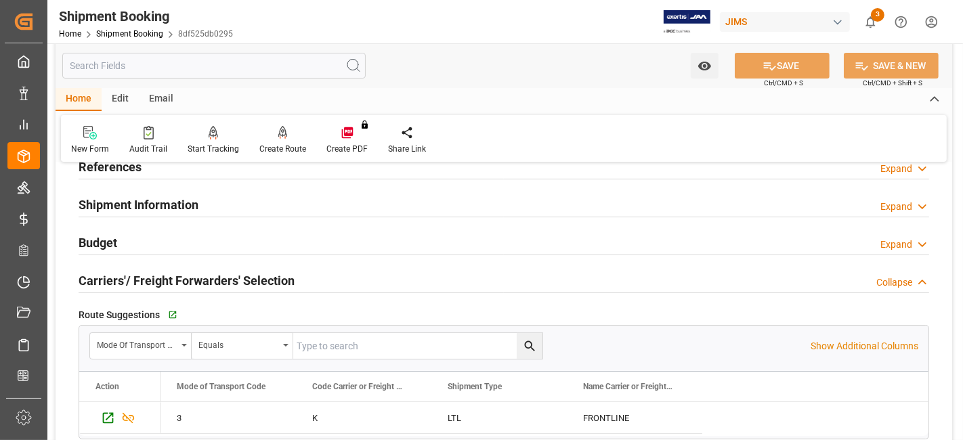
click at [144, 279] on h2 "Carriers'/ Freight Forwarders' Selection" at bounding box center [187, 281] width 216 height 18
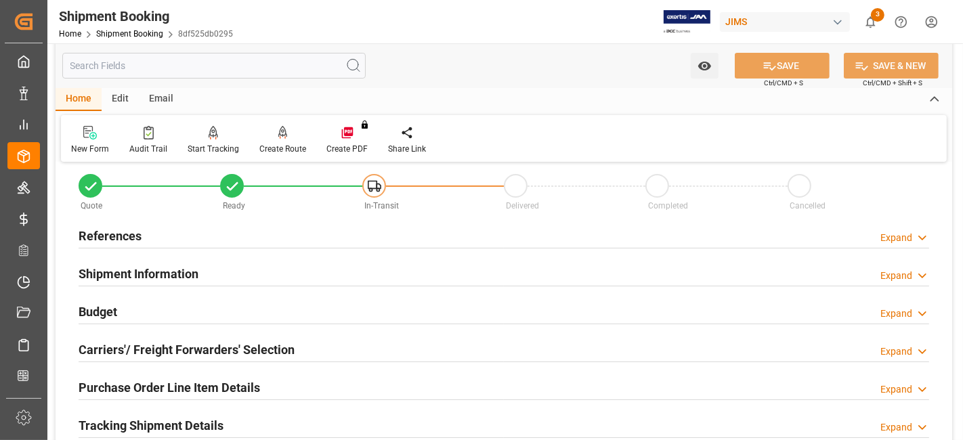
scroll to position [0, 0]
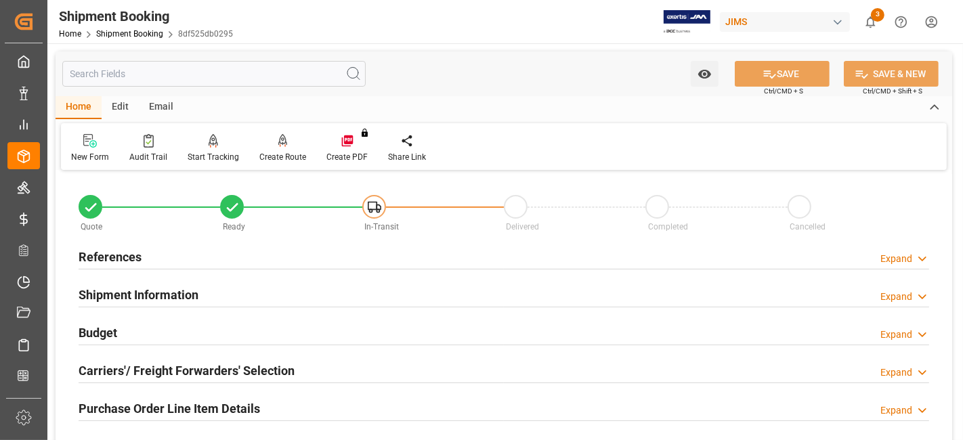
click at [119, 254] on h2 "References" at bounding box center [110, 257] width 63 height 18
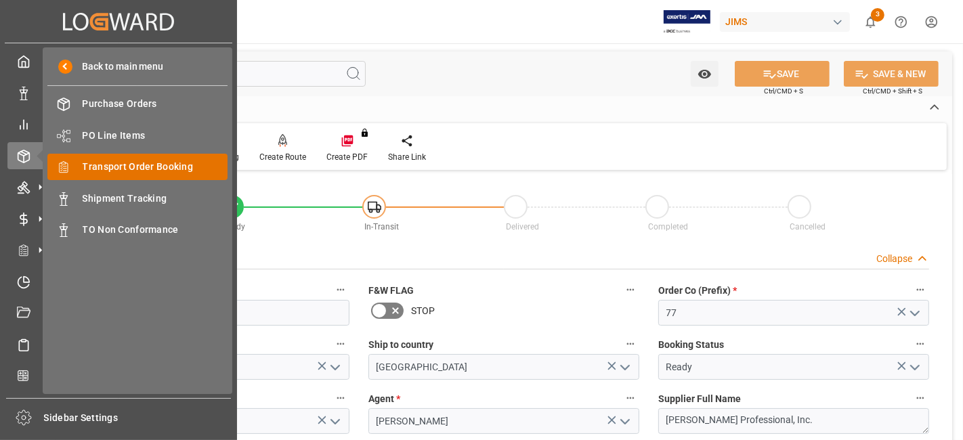
click at [116, 161] on span "Transport Order Booking" at bounding box center [156, 167] width 146 height 14
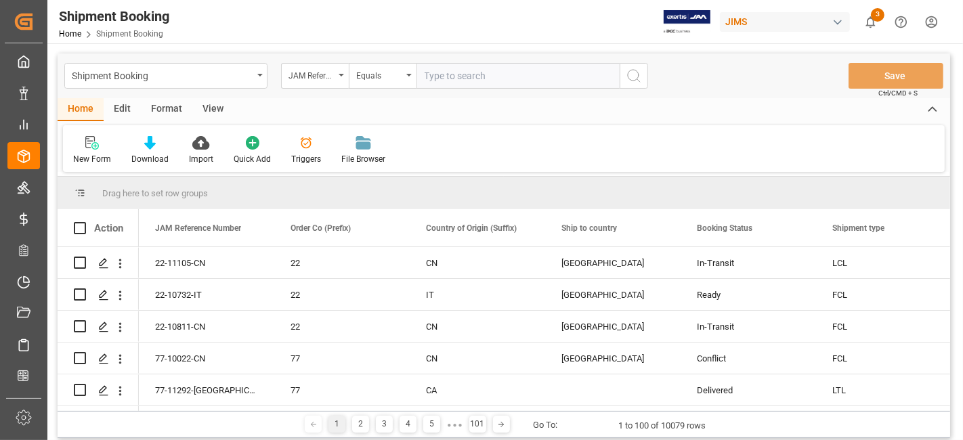
click at [488, 79] on input "text" at bounding box center [517, 76] width 203 height 26
type input "77-10008-CN"
click at [642, 73] on button "search button" at bounding box center [634, 76] width 28 height 26
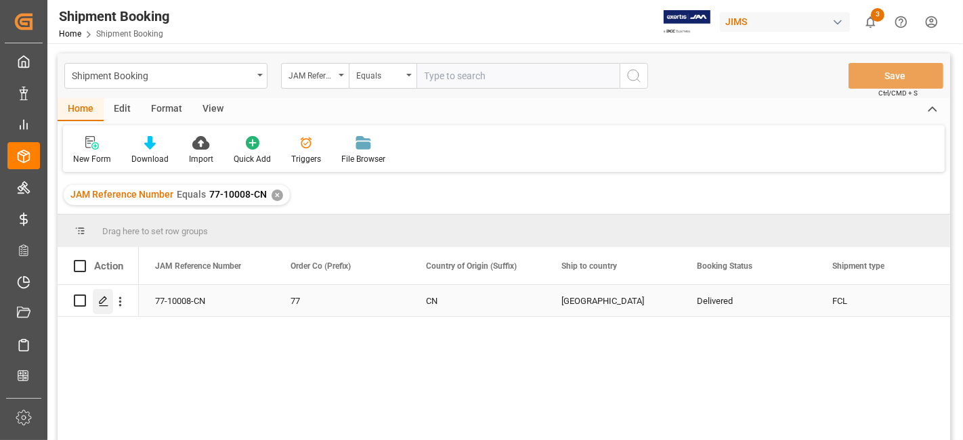
click at [101, 305] on icon "Press SPACE to select this row." at bounding box center [103, 301] width 11 height 11
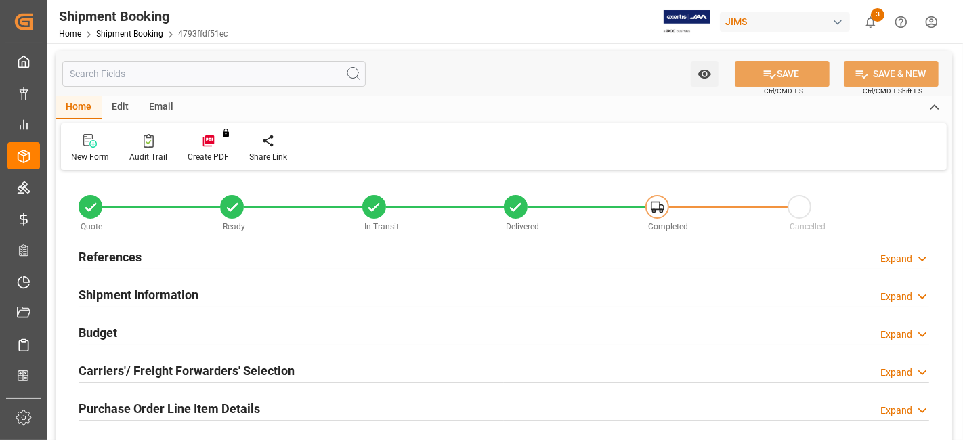
type input "228"
click at [129, 403] on h2 "Purchase Order Line Item Details" at bounding box center [169, 409] width 181 height 18
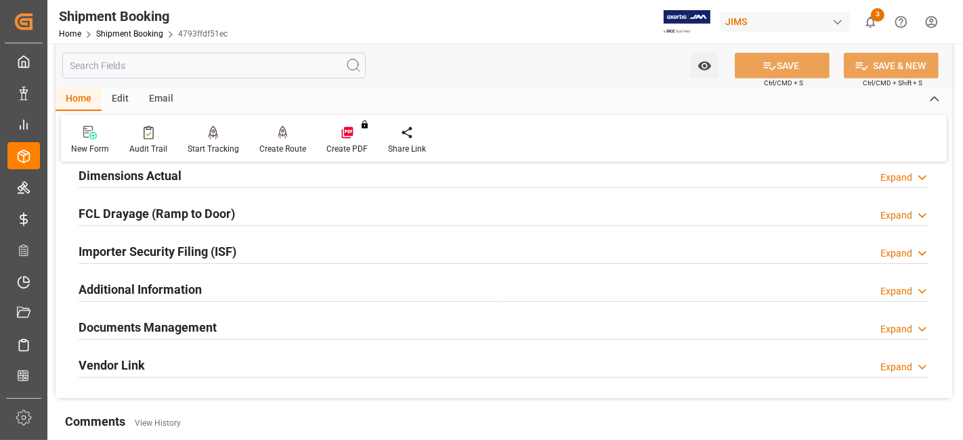
scroll to position [722, 0]
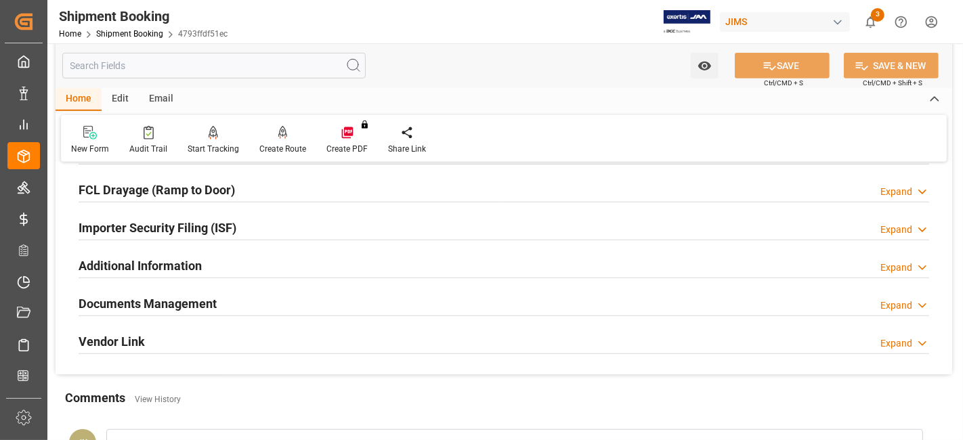
click at [110, 301] on h2 "Documents Management" at bounding box center [148, 304] width 138 height 18
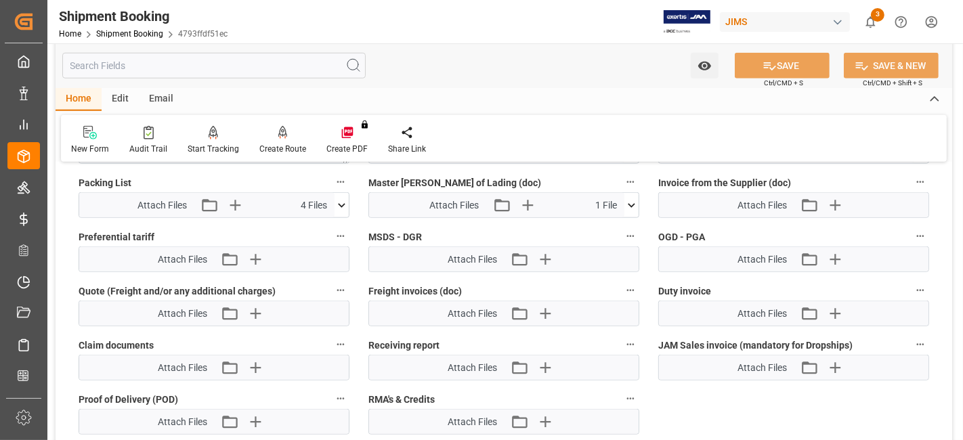
scroll to position [1143, 0]
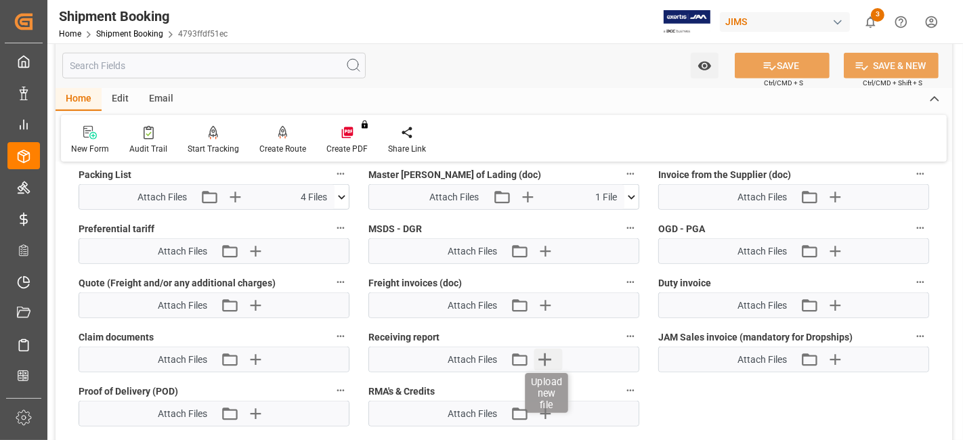
click at [543, 353] on icon "button" at bounding box center [545, 360] width 22 height 22
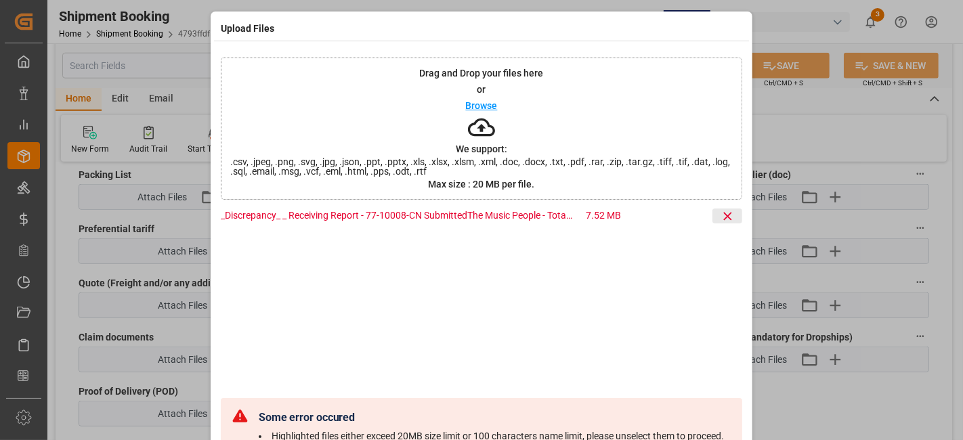
click at [721, 217] on icon at bounding box center [728, 216] width 14 height 14
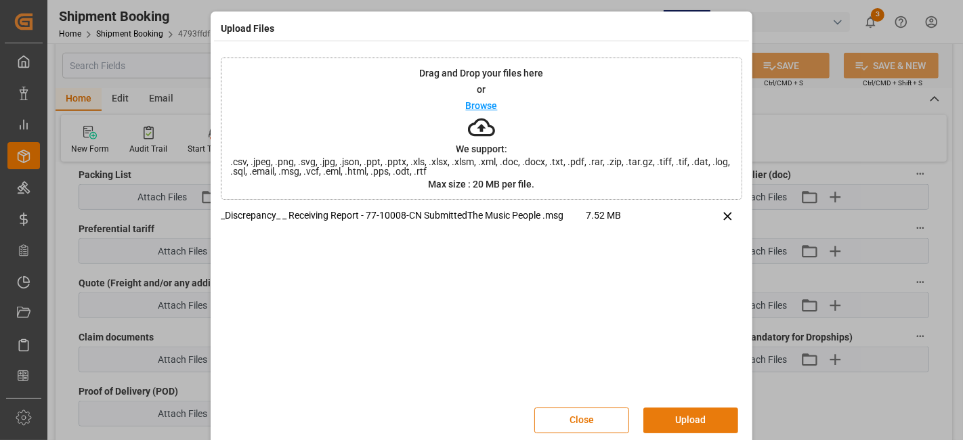
click at [674, 414] on button "Upload" at bounding box center [690, 421] width 95 height 26
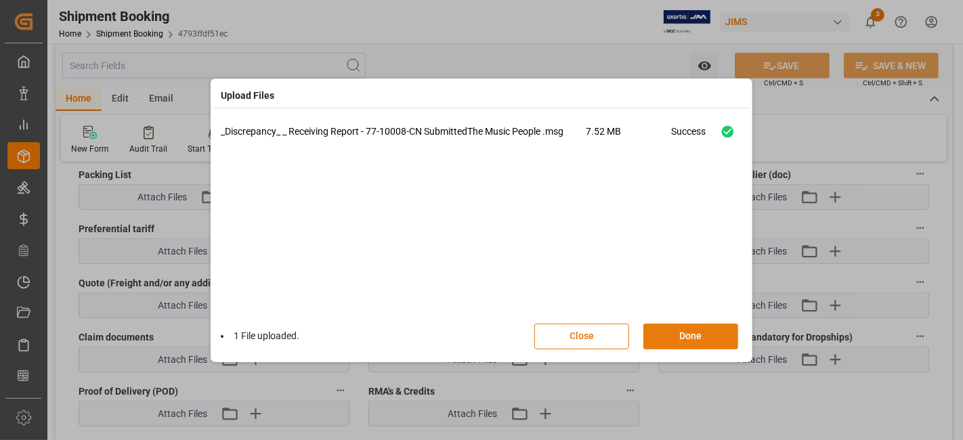
click at [674, 339] on button "Done" at bounding box center [690, 337] width 95 height 26
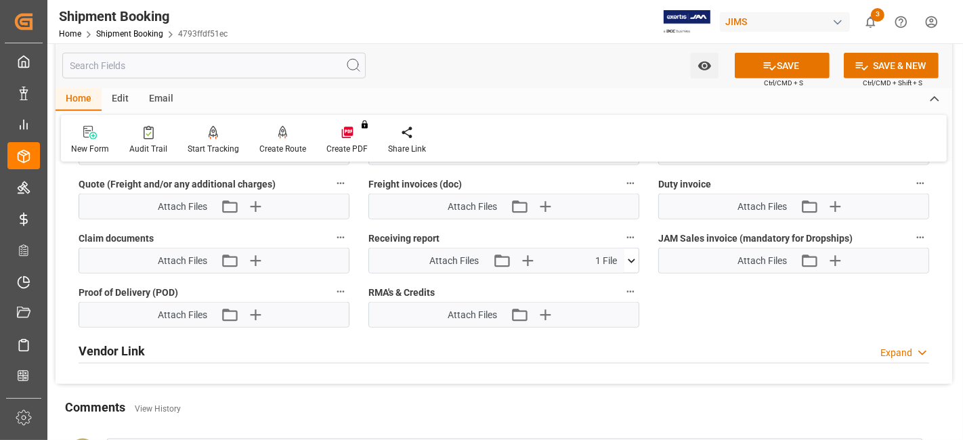
scroll to position [1219, 0]
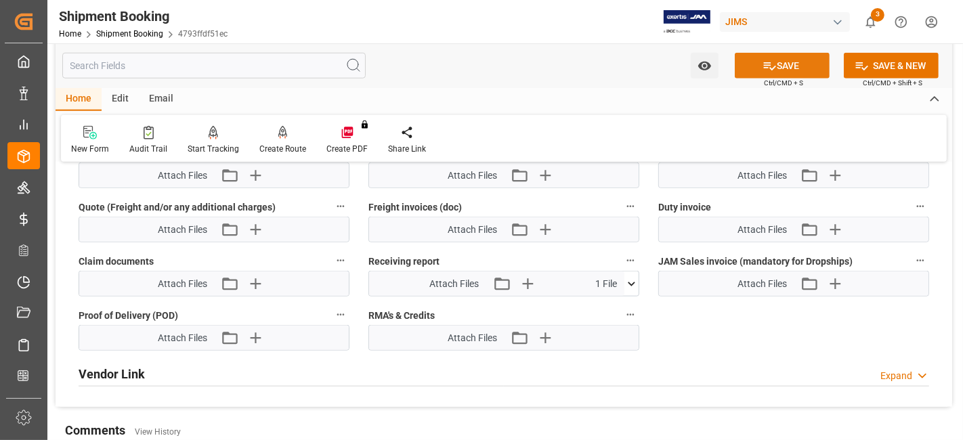
click at [781, 65] on button "SAVE" at bounding box center [782, 66] width 95 height 26
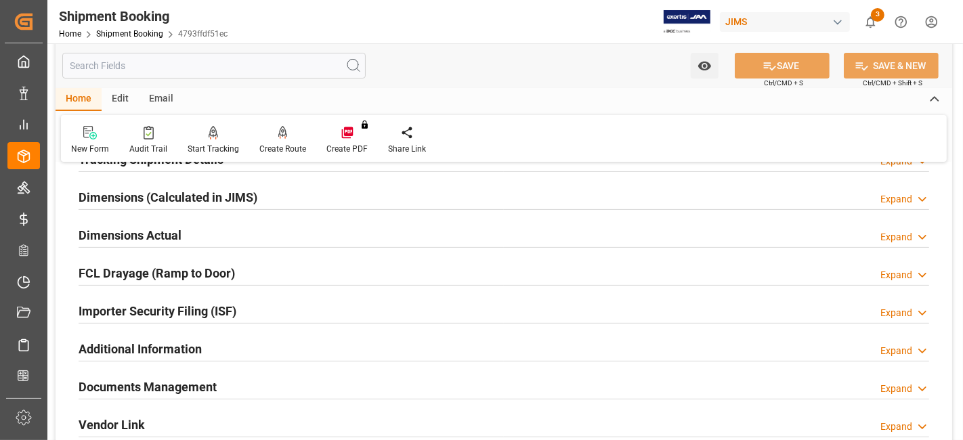
scroll to position [267, 0]
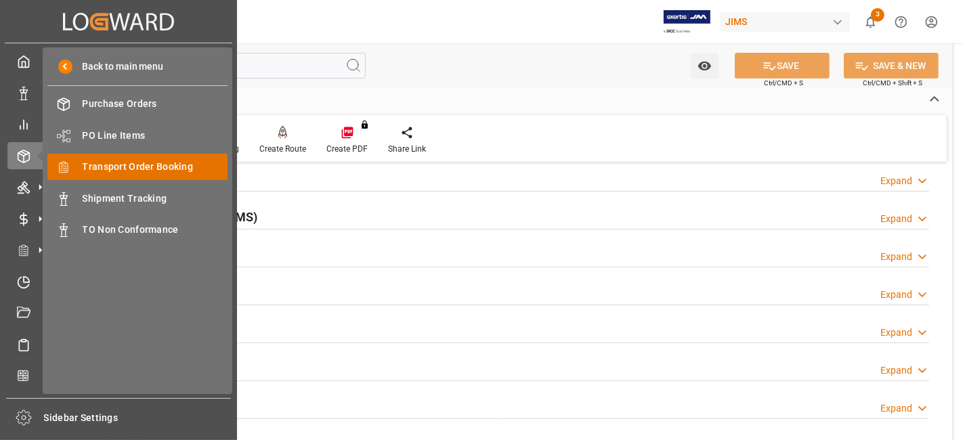
click at [129, 157] on div "Transport Order Booking Transport Order Booking" at bounding box center [137, 167] width 180 height 26
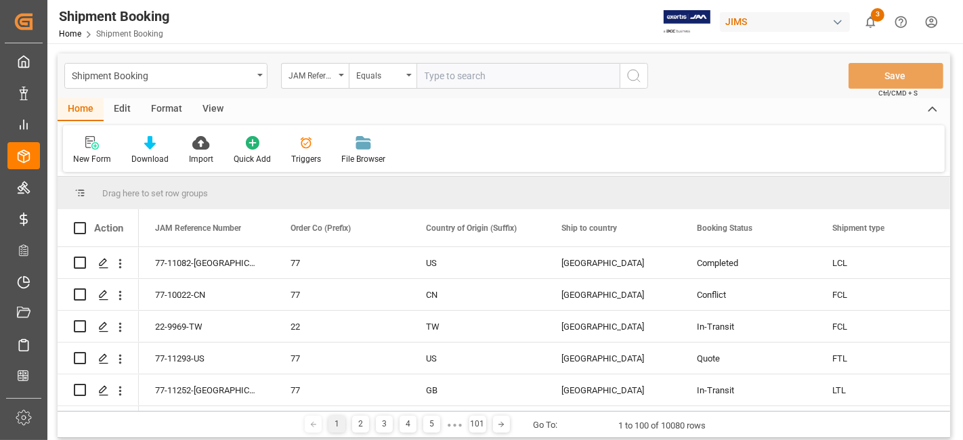
click at [454, 81] on input "text" at bounding box center [517, 76] width 203 height 26
click at [448, 78] on input "text" at bounding box center [517, 76] width 203 height 26
type input "77-11192-CN"
click at [632, 81] on icon "search button" at bounding box center [634, 76] width 16 height 16
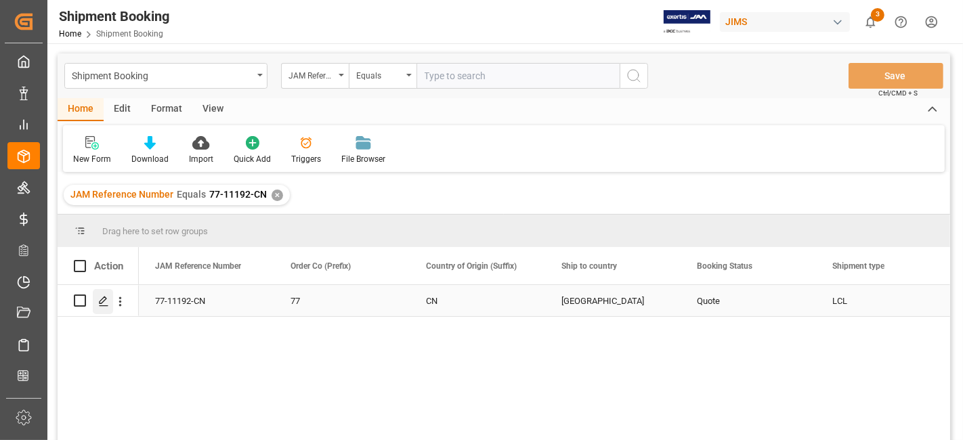
click at [98, 301] on icon "Press SPACE to select this row." at bounding box center [103, 301] width 11 height 11
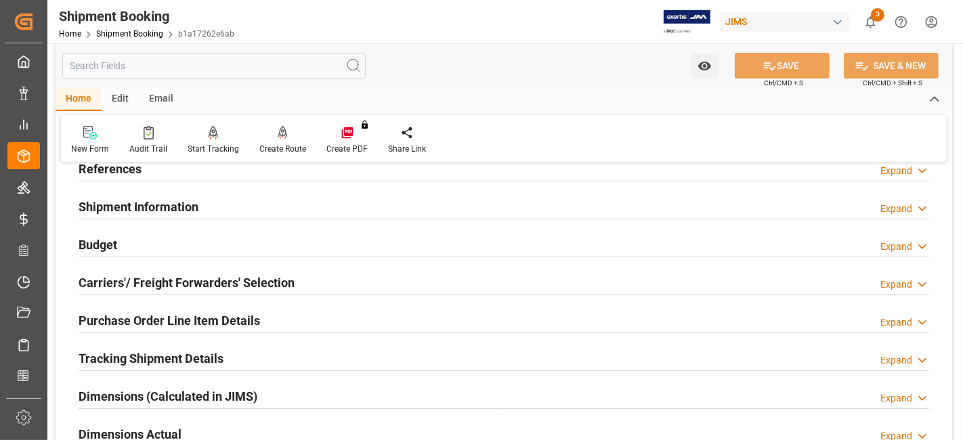
scroll to position [150, 0]
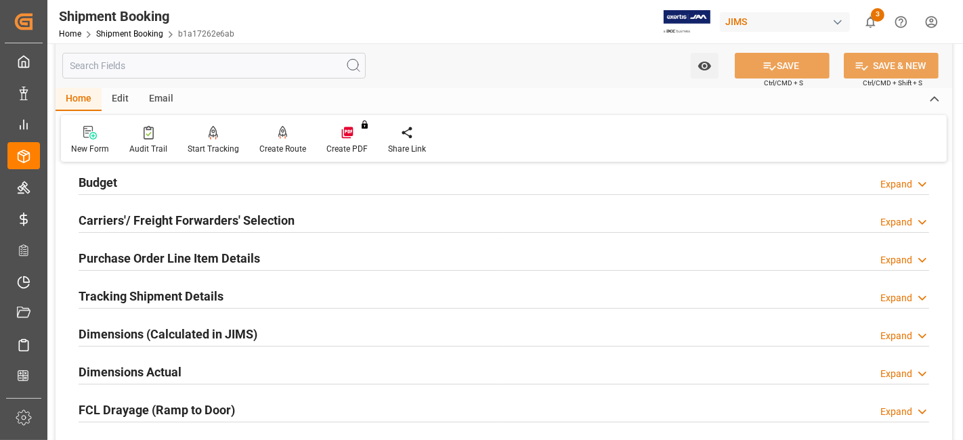
click at [139, 404] on h2 "FCL Drayage (Ramp to Door)" at bounding box center [157, 410] width 156 height 18
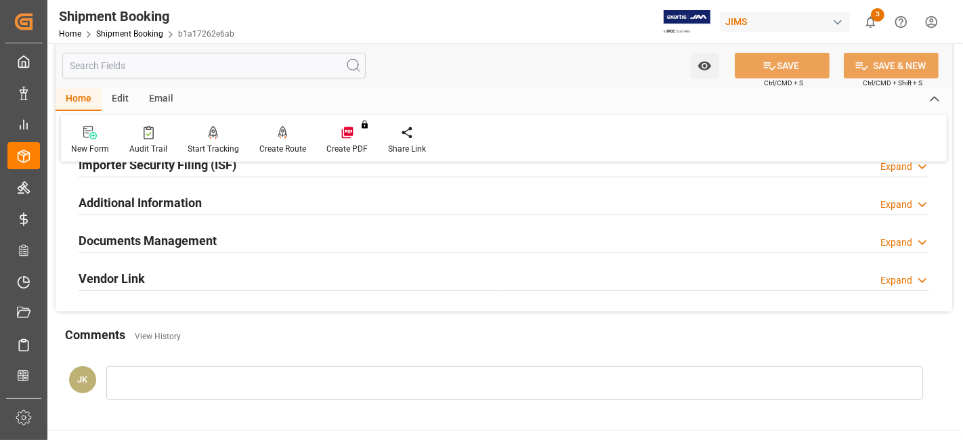
click at [154, 233] on h2 "Documents Management" at bounding box center [148, 241] width 138 height 18
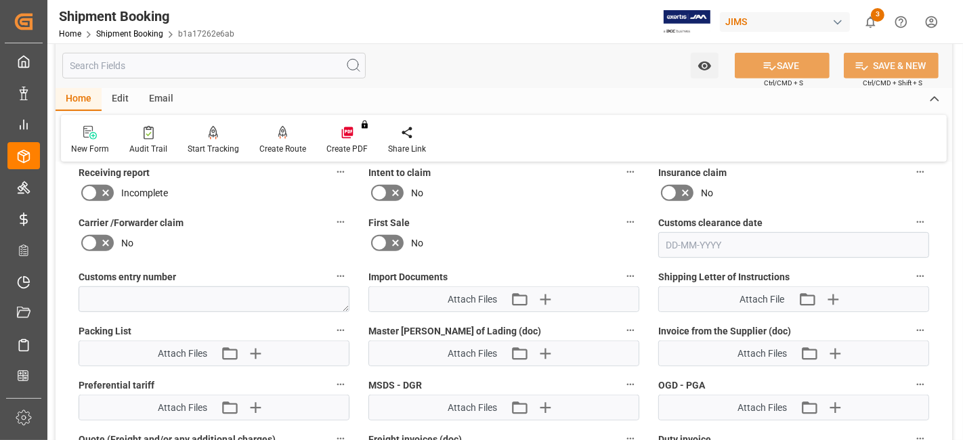
scroll to position [767, 0]
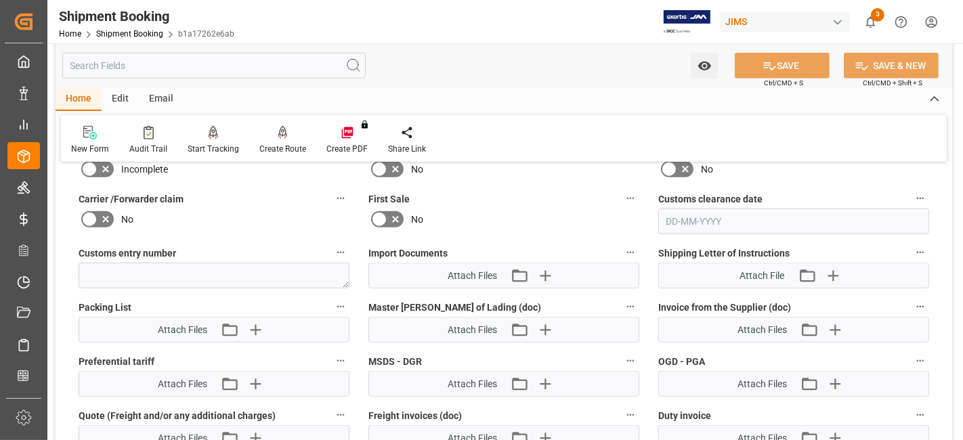
click at [213, 229] on div "Carrier /Forwarder claim No" at bounding box center [214, 212] width 290 height 54
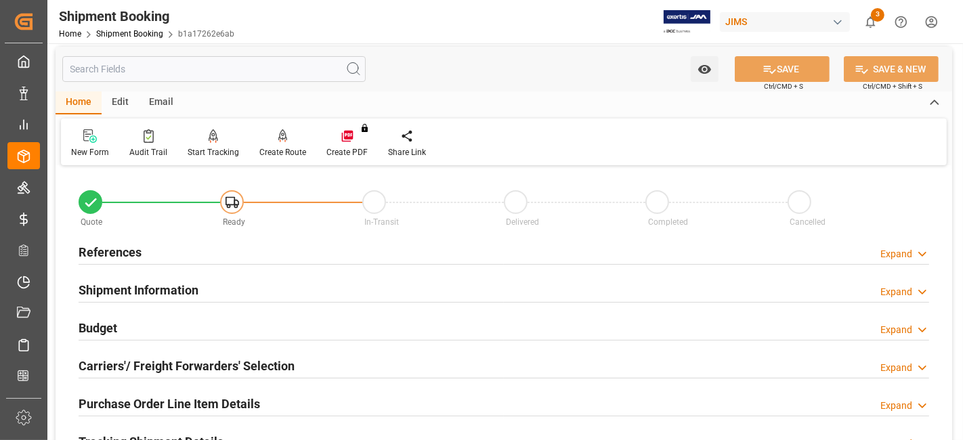
scroll to position [0, 0]
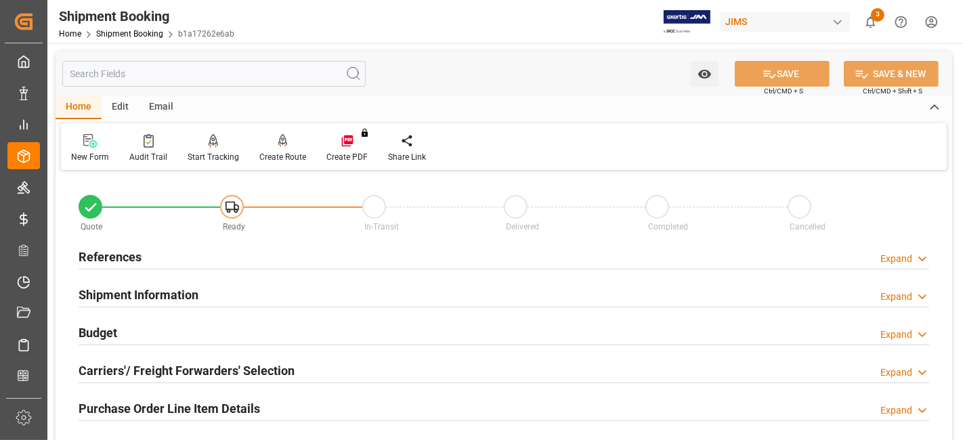
click at [126, 251] on h2 "References" at bounding box center [110, 257] width 63 height 18
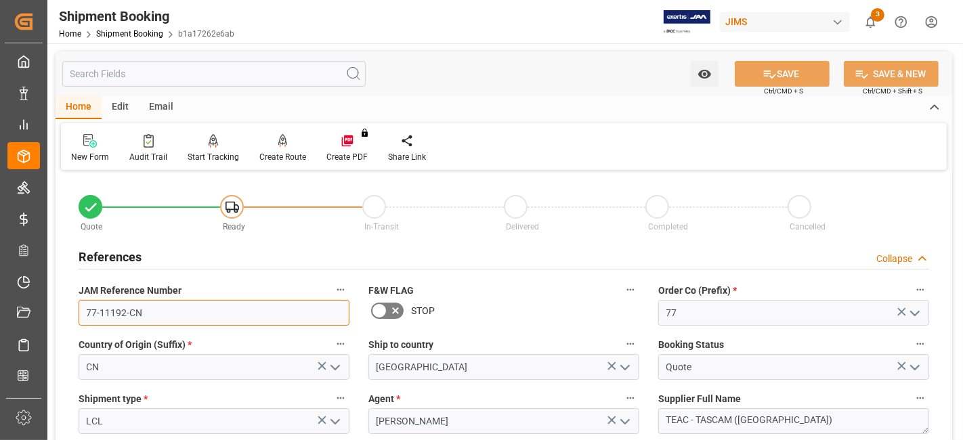
click at [106, 316] on input "77-11192-CN" at bounding box center [214, 313] width 271 height 26
click at [142, 254] on div "References Collapse" at bounding box center [504, 256] width 851 height 26
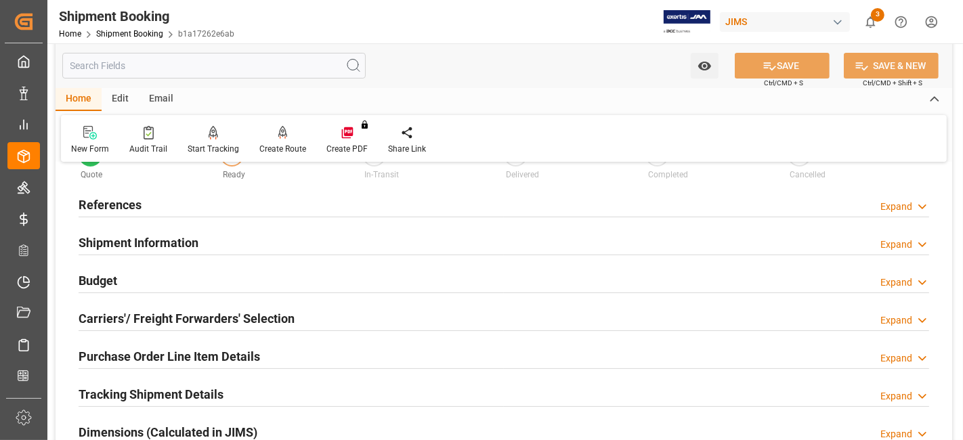
scroll to position [75, 0]
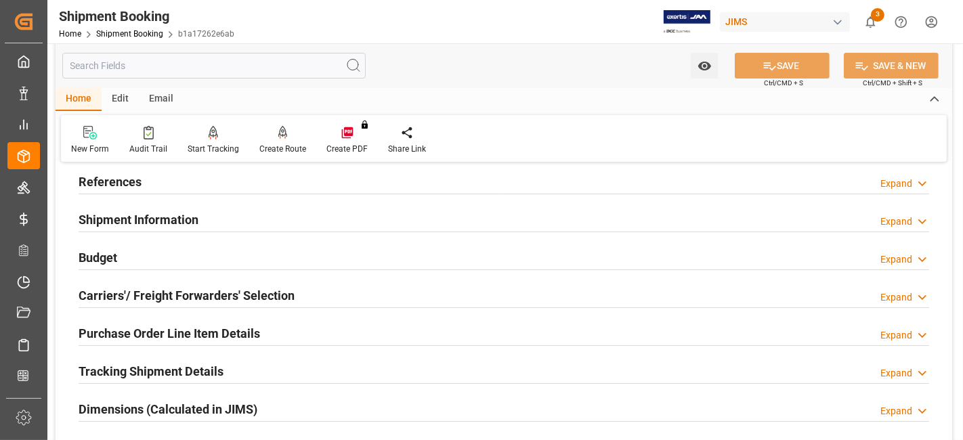
click at [130, 244] on div "Budget Expand" at bounding box center [504, 257] width 851 height 26
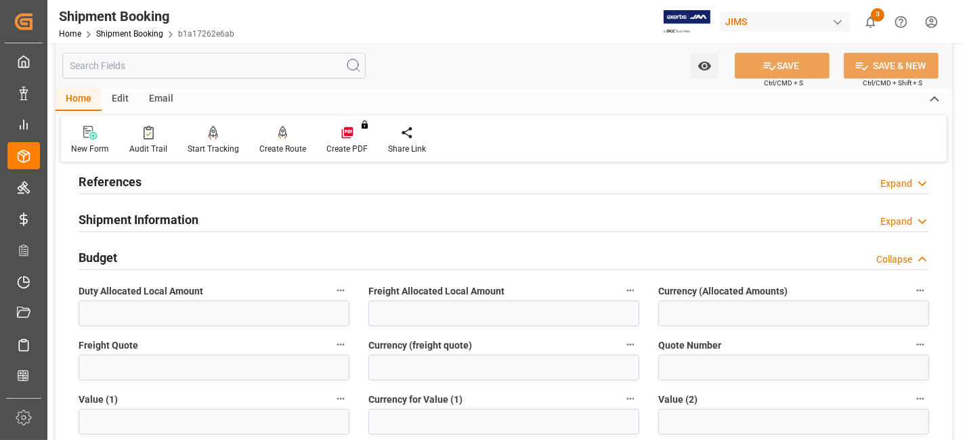
scroll to position [150, 0]
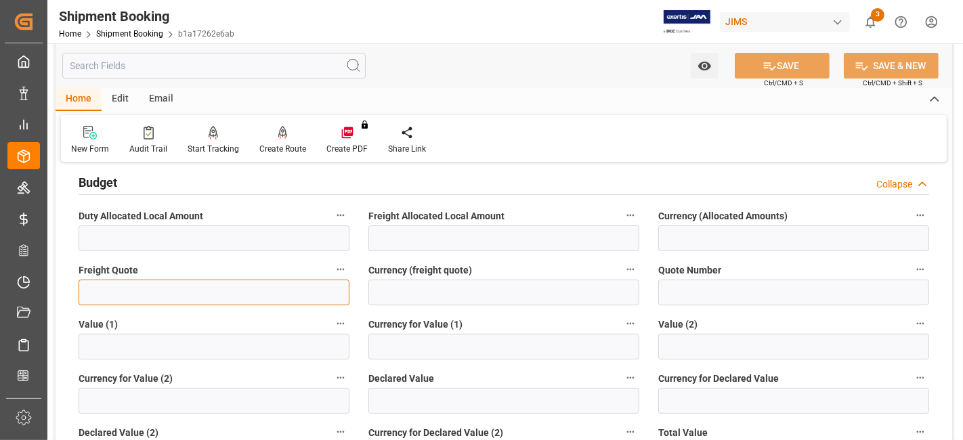
click at [107, 289] on input "text" at bounding box center [214, 293] width 271 height 26
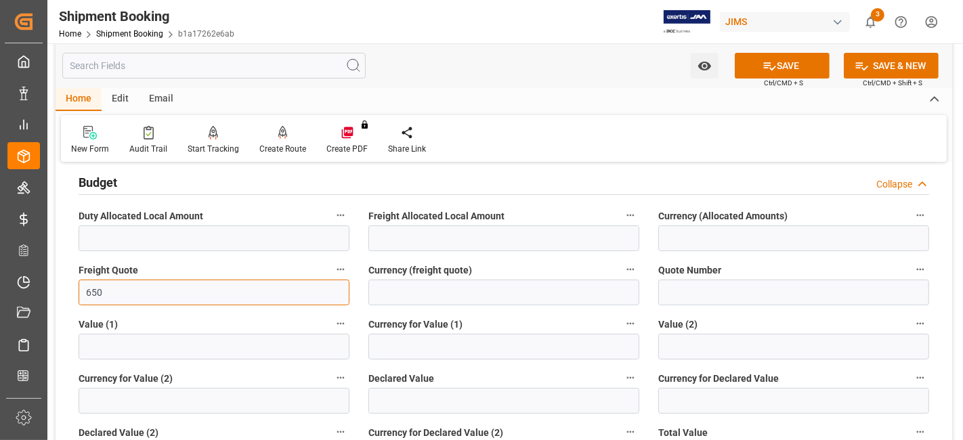
type input "650"
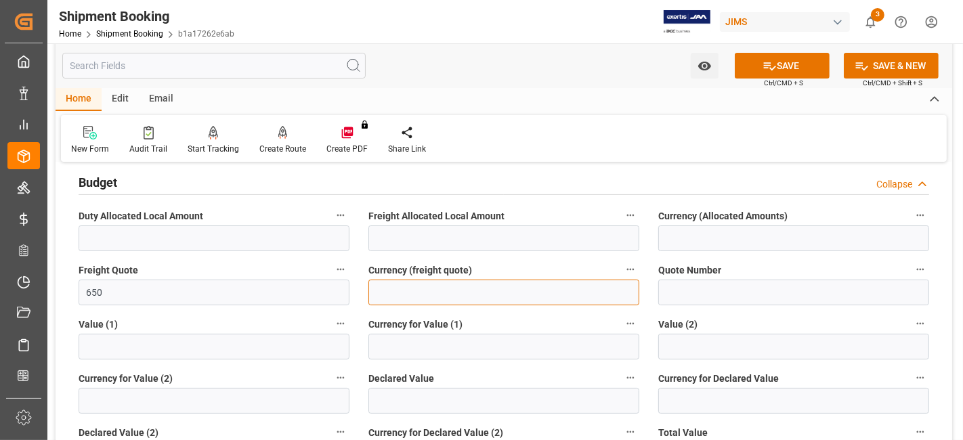
click at [421, 295] on input at bounding box center [503, 293] width 271 height 26
type input "USD"
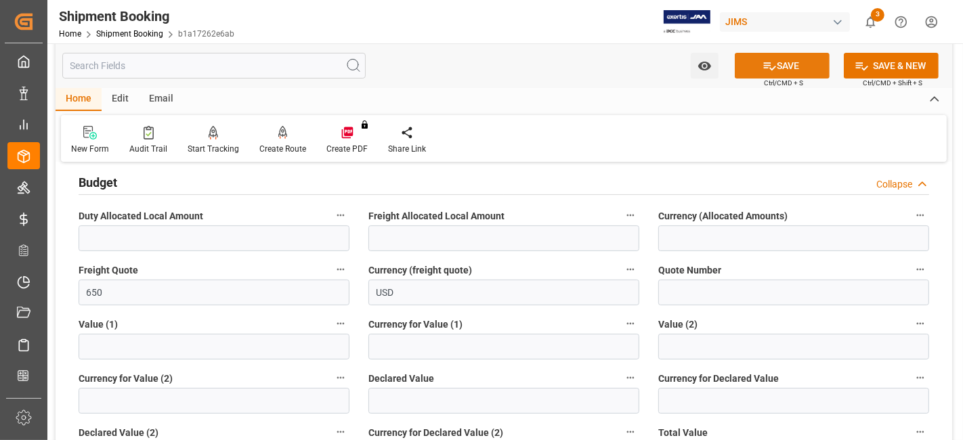
click at [752, 62] on button "SAVE" at bounding box center [782, 66] width 95 height 26
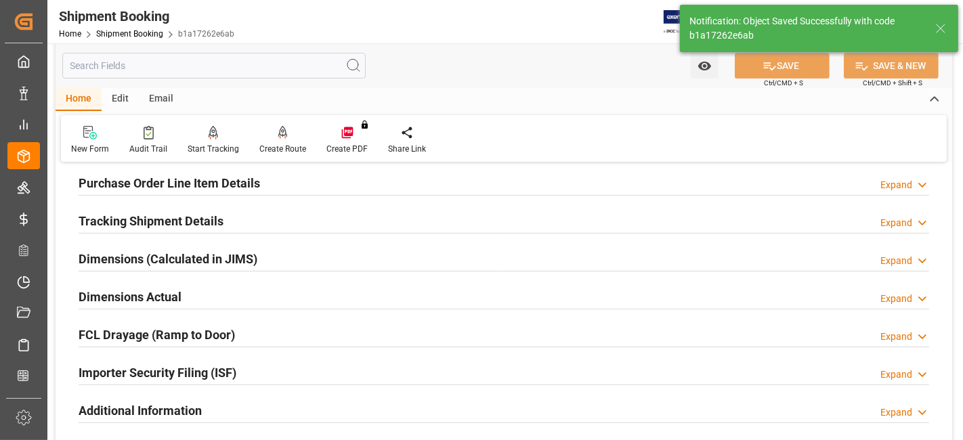
scroll to position [376, 0]
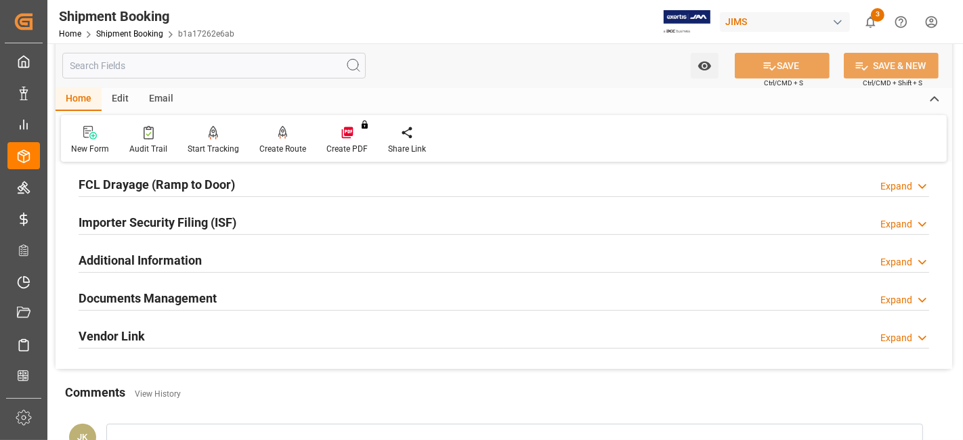
click at [215, 291] on h2 "Documents Management" at bounding box center [148, 298] width 138 height 18
